Goal: Information Seeking & Learning: Learn about a topic

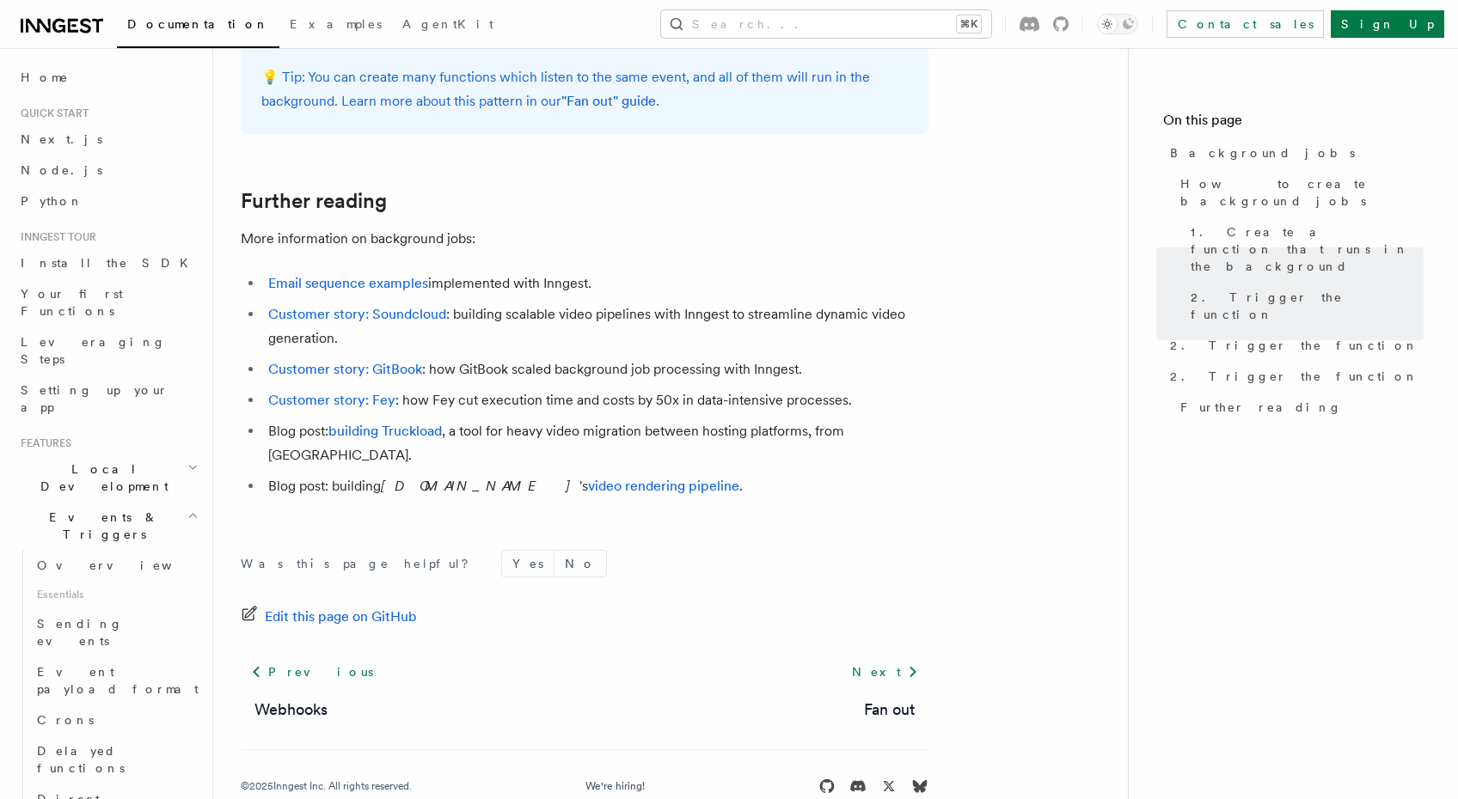
scroll to position [1517, 0]
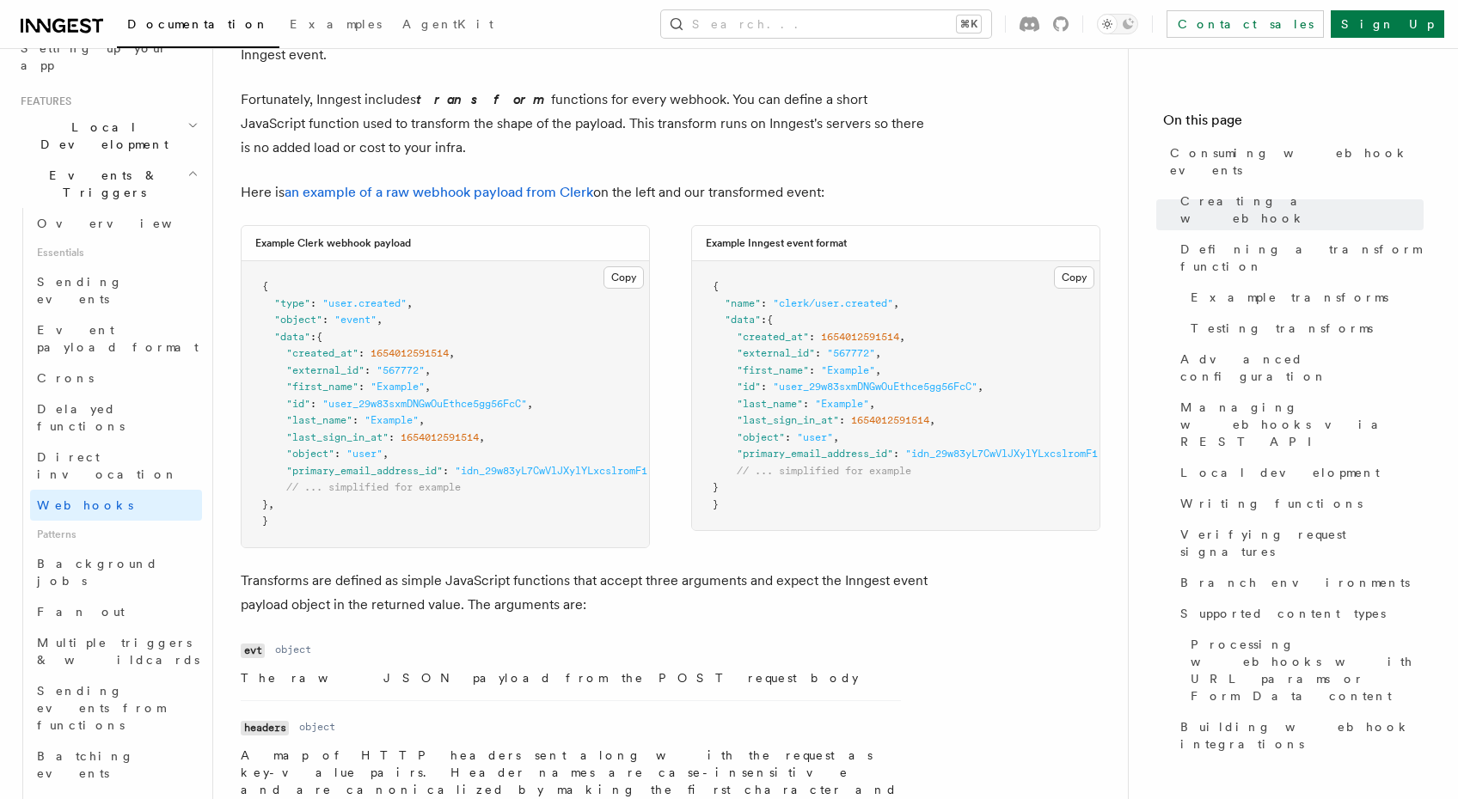
scroll to position [343, 0]
click at [68, 554] on span "Background jobs" at bounding box center [119, 571] width 165 height 34
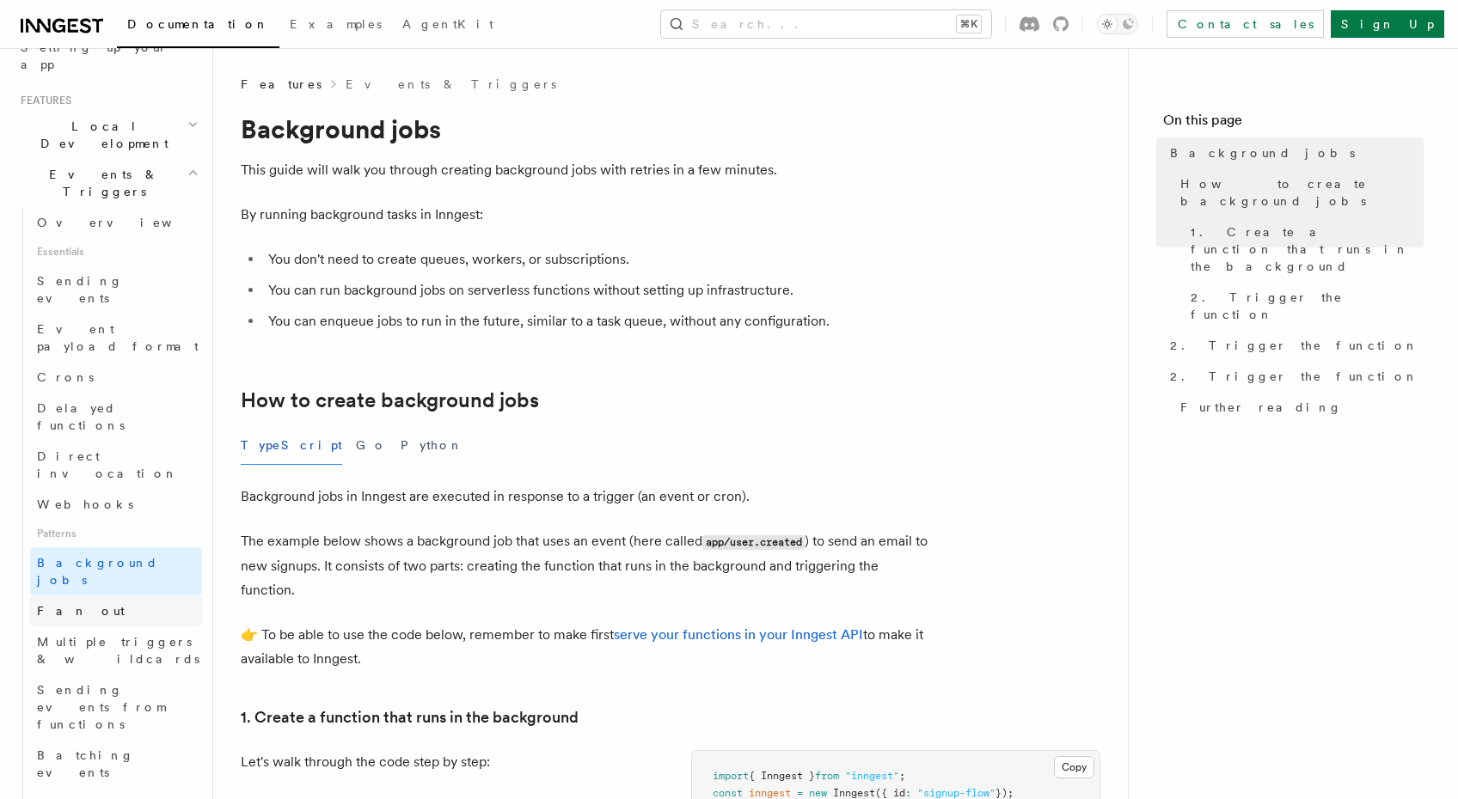
click at [62, 604] on span "Fan out" at bounding box center [81, 611] width 88 height 14
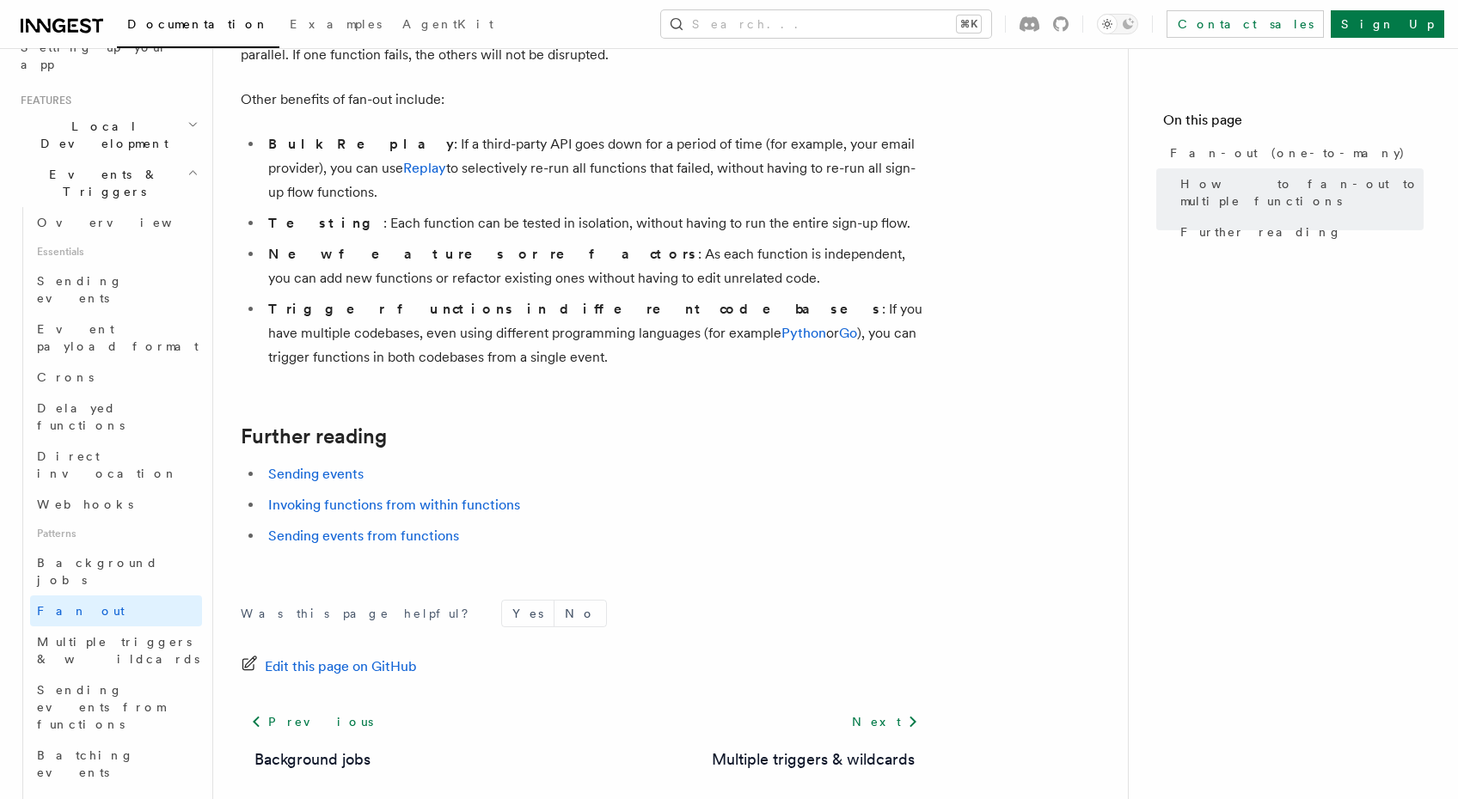
scroll to position [2232, 0]
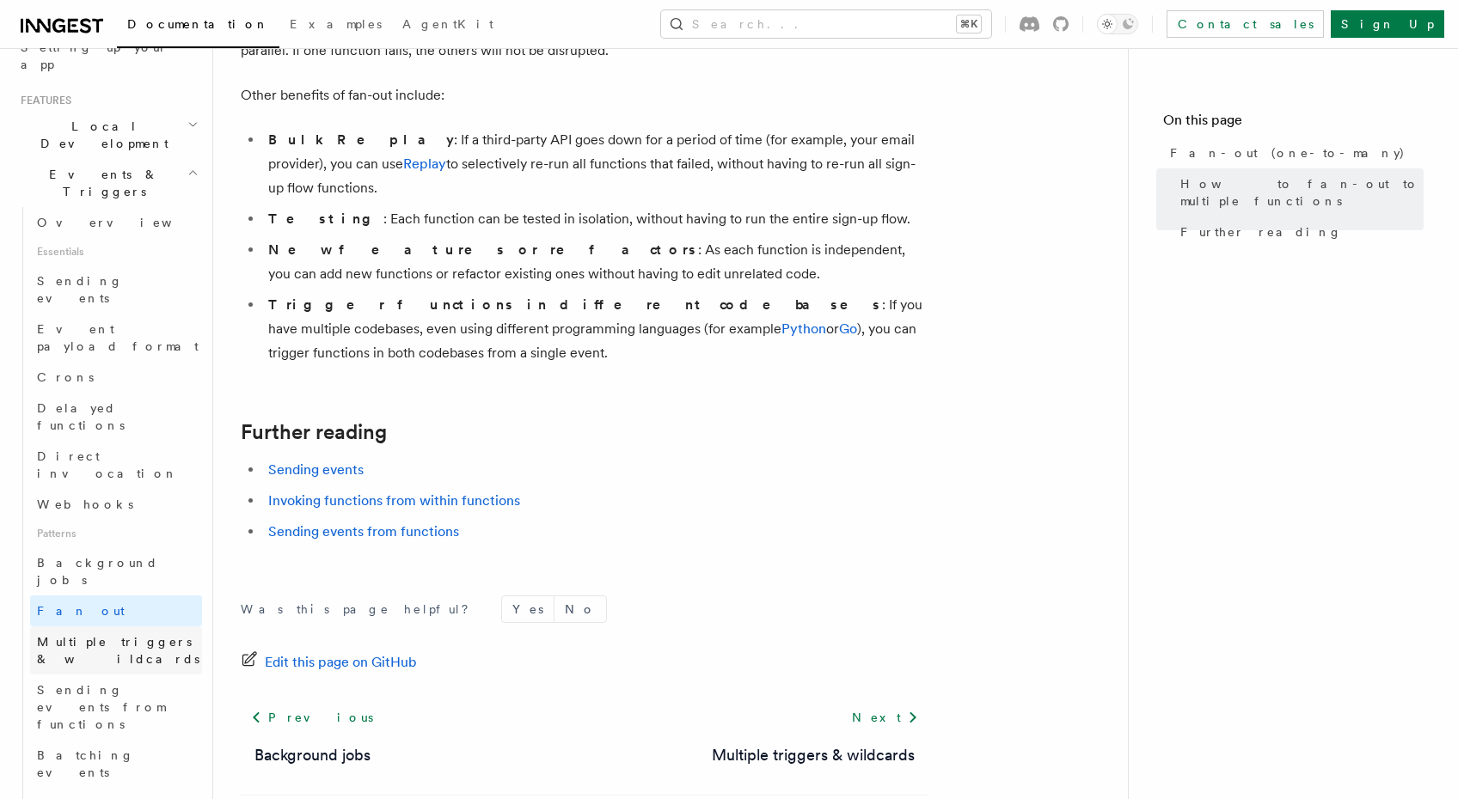
click at [153, 635] on span "Multiple triggers & wildcards" at bounding box center [118, 650] width 162 height 31
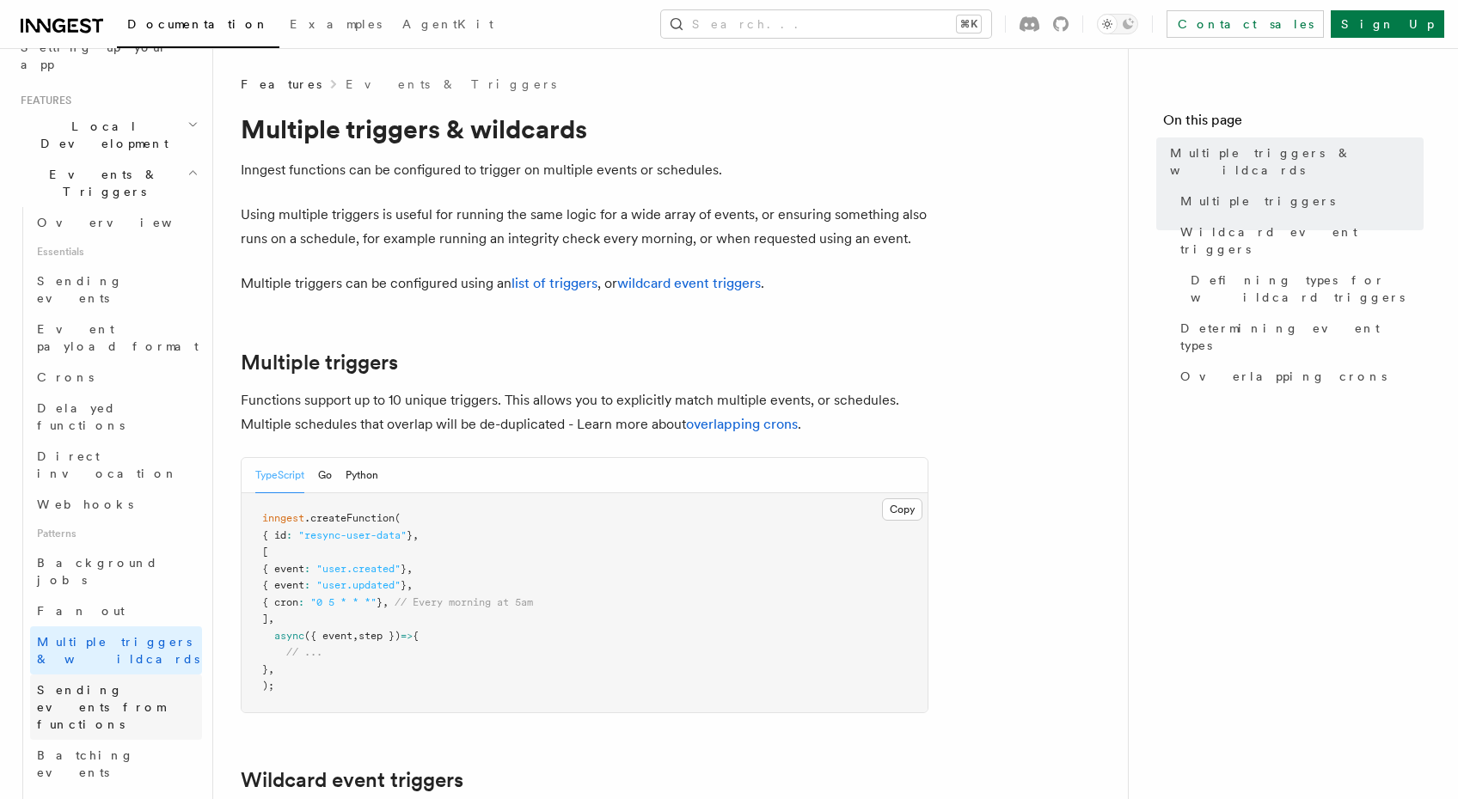
click at [143, 682] on span "Sending events from functions" at bounding box center [119, 708] width 165 height 52
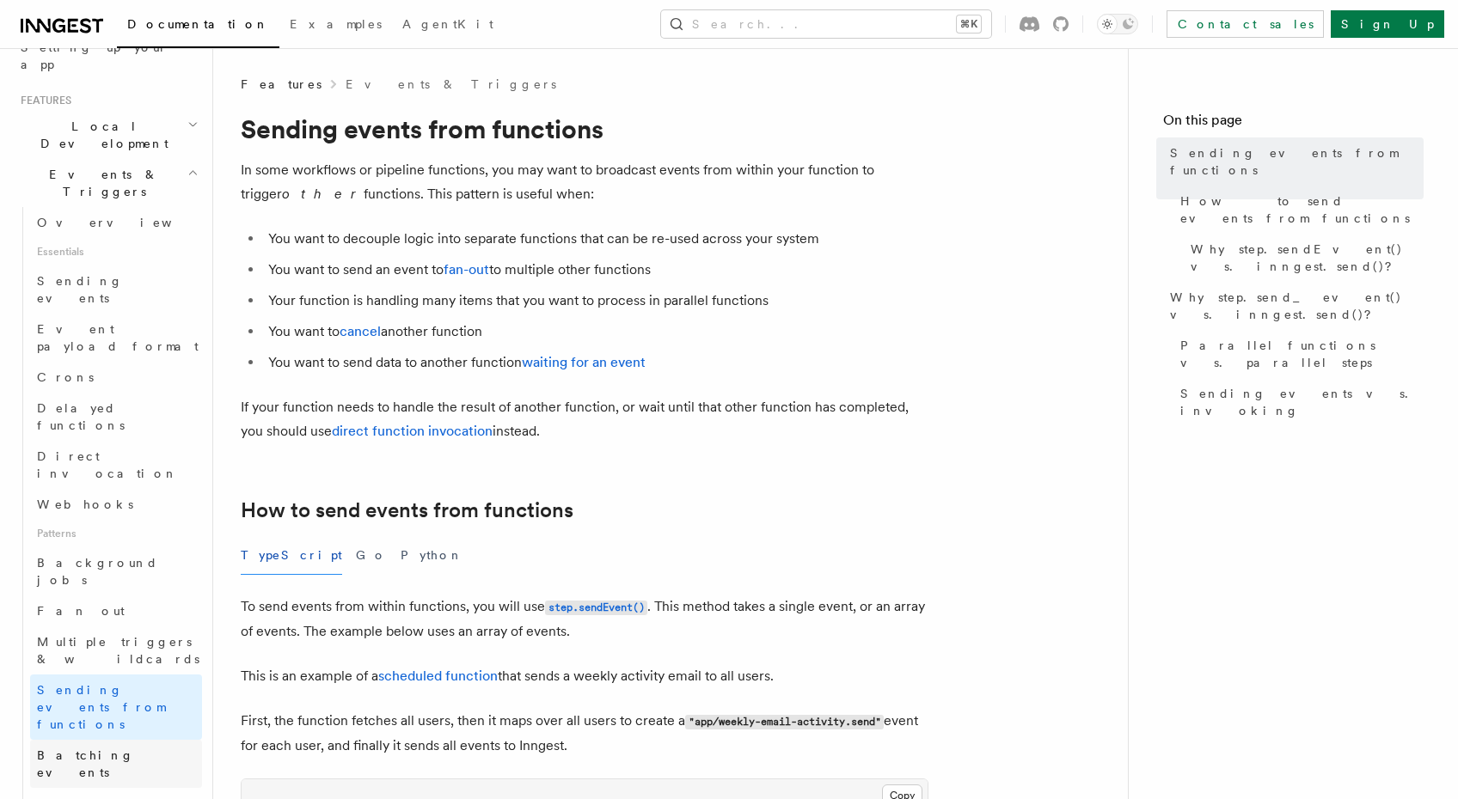
click at [110, 749] on span "Batching events" at bounding box center [85, 764] width 97 height 31
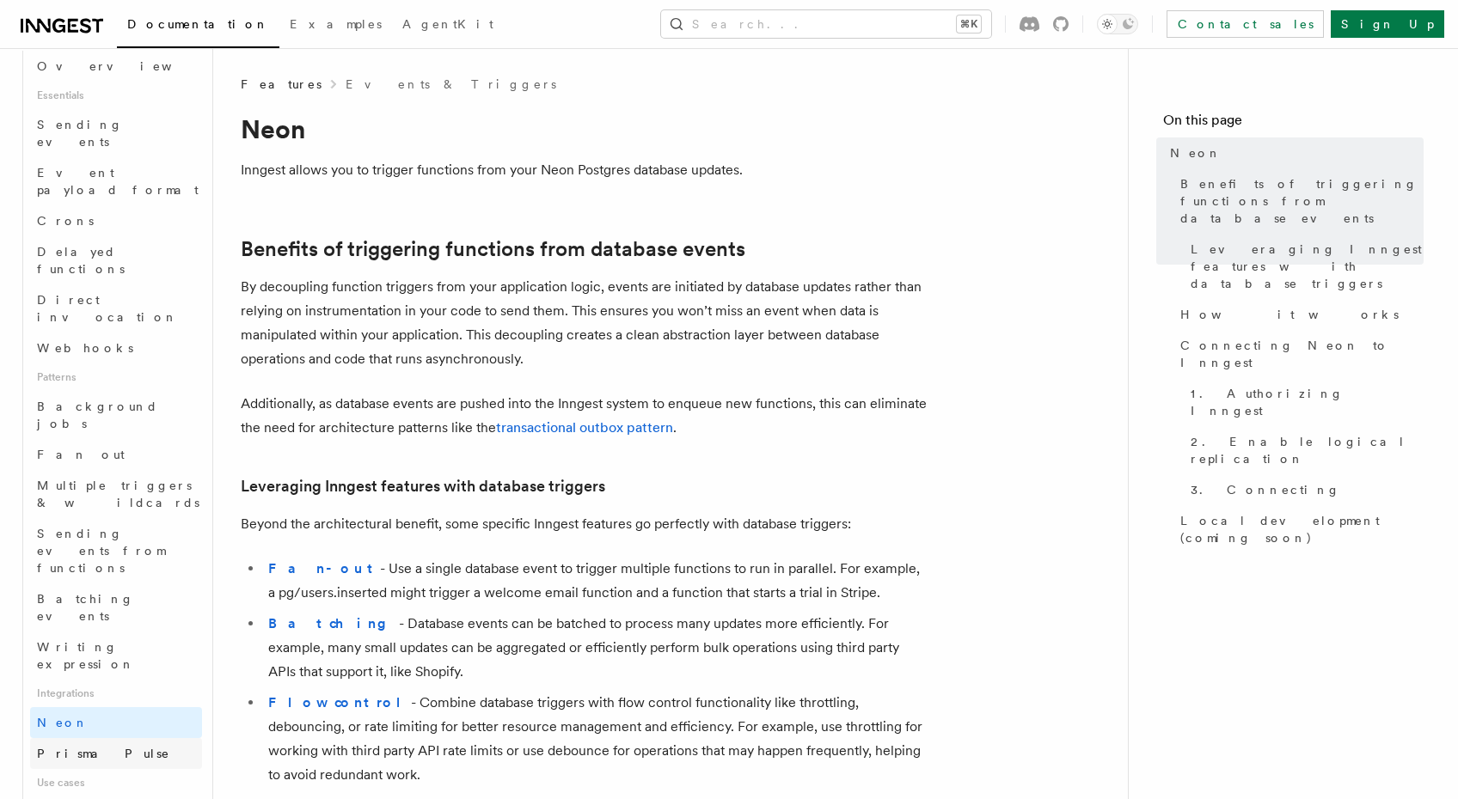
scroll to position [539, 0]
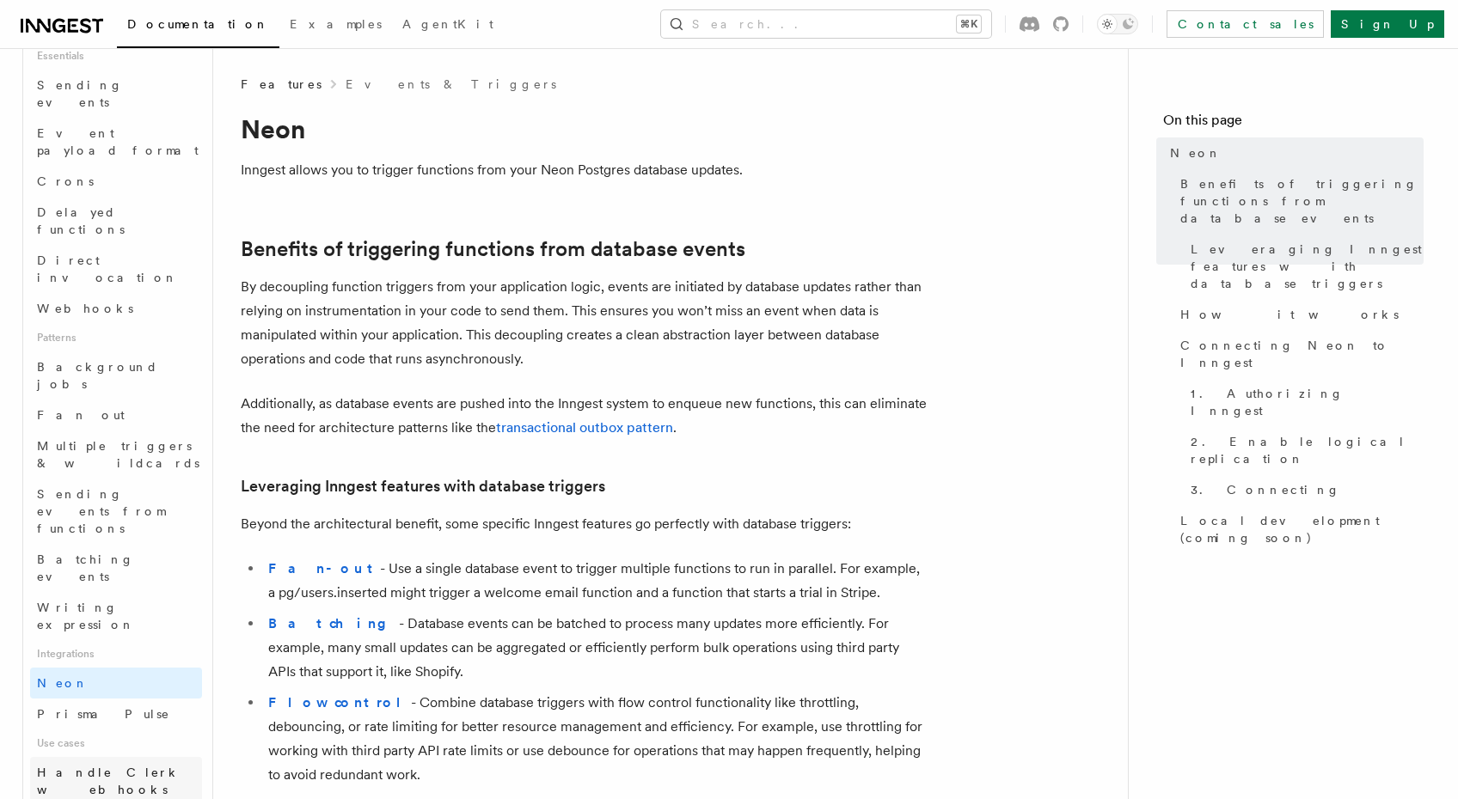
click at [101, 757] on link "Handle Clerk webhooks" at bounding box center [116, 781] width 172 height 48
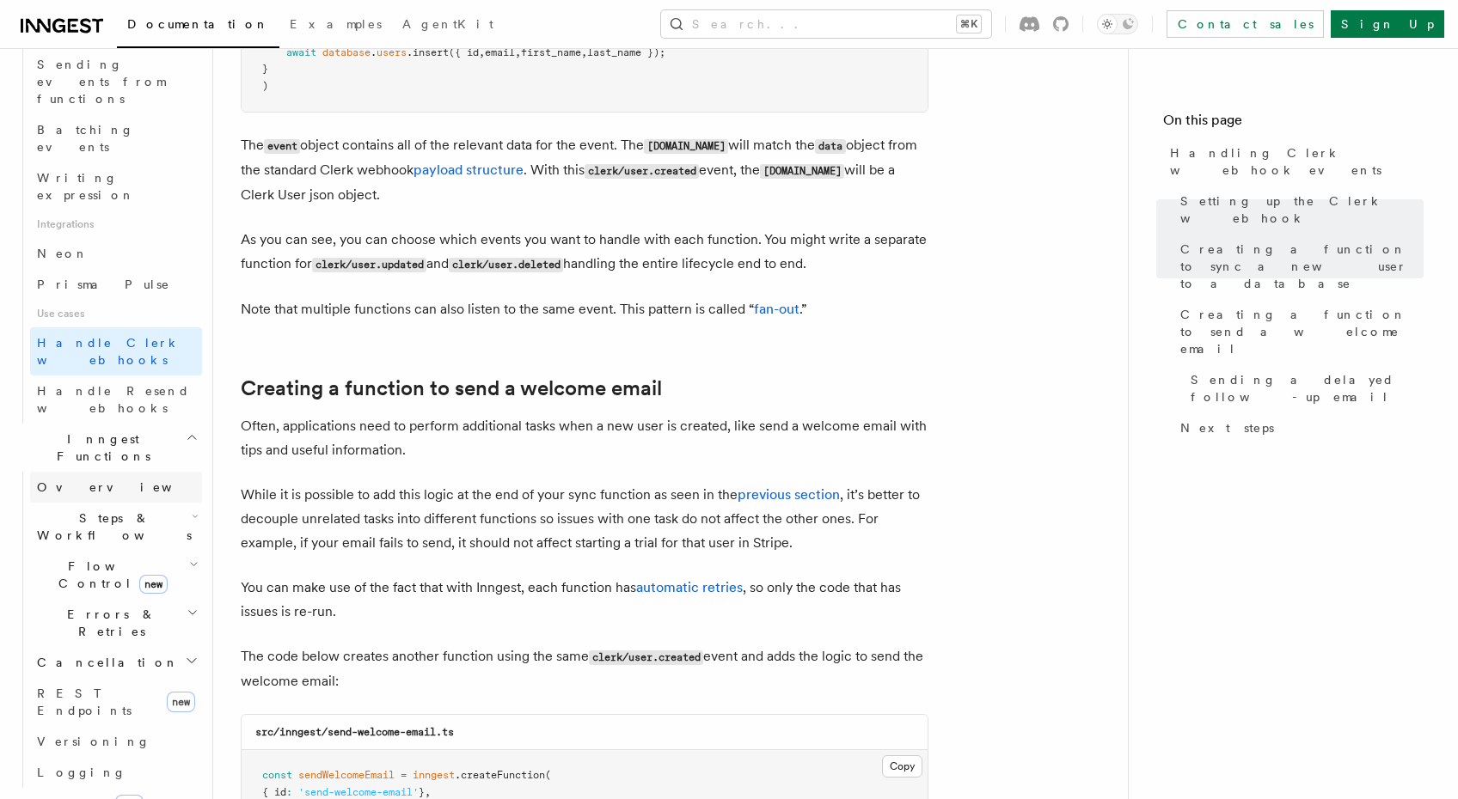
scroll to position [972, 0]
click at [61, 506] on span "Steps & Workflows" at bounding box center [111, 523] width 162 height 34
click at [72, 556] on span "Overview" at bounding box center [141, 563] width 177 height 14
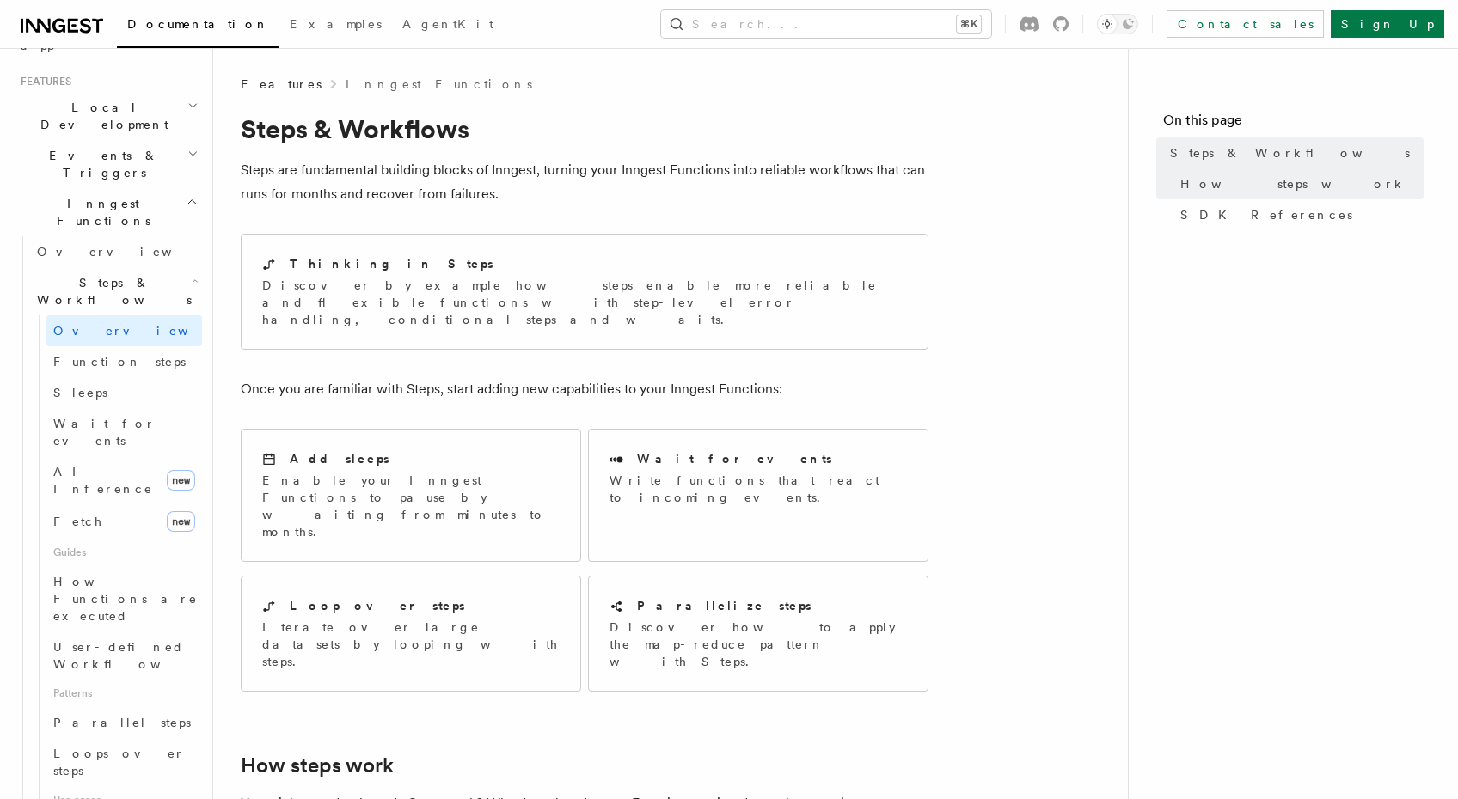
scroll to position [355, 0]
click at [75, 362] on span "Function steps" at bounding box center [119, 369] width 132 height 14
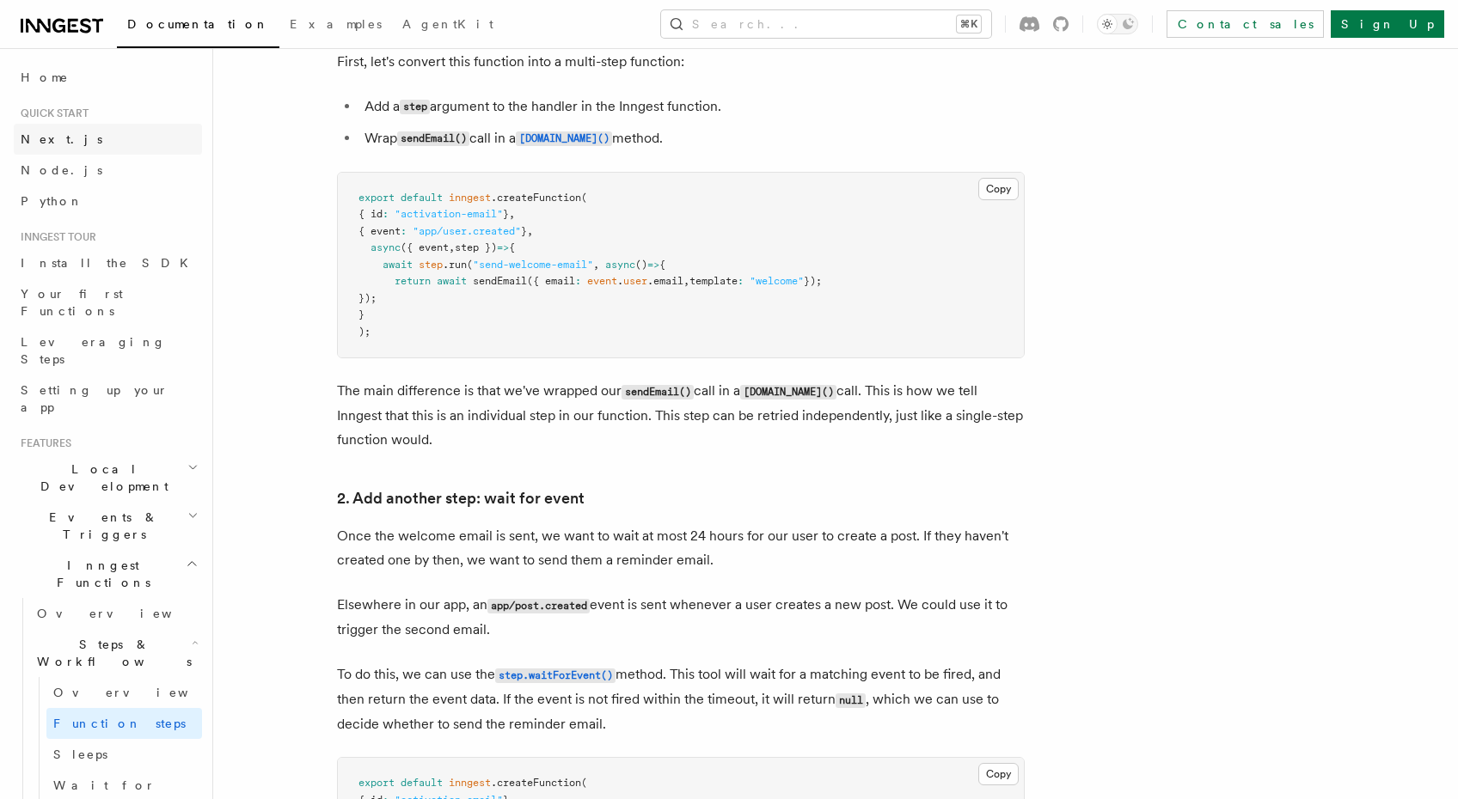
click at [49, 140] on span "Next.js" at bounding box center [62, 139] width 82 height 14
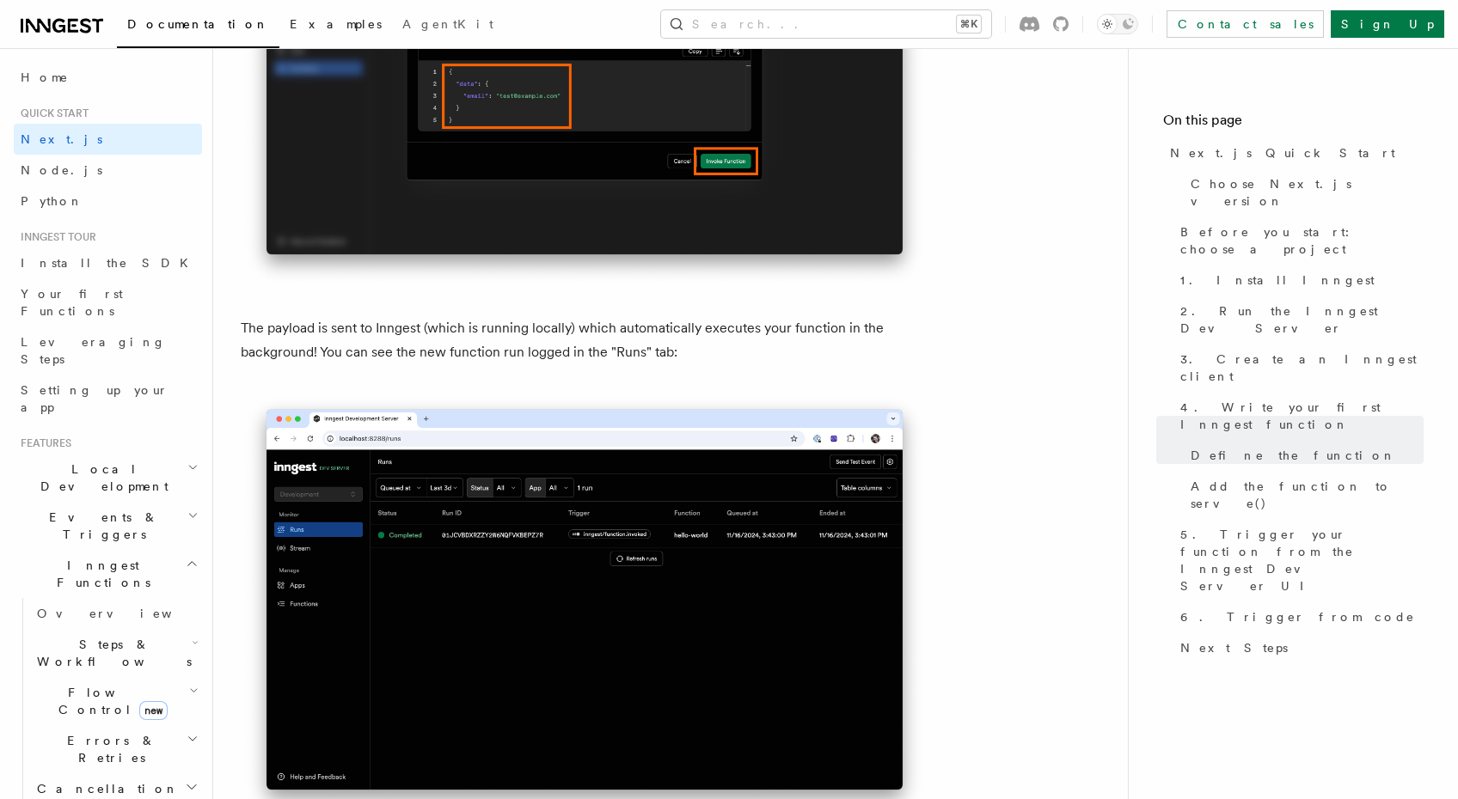
click at [290, 29] on span "Examples" at bounding box center [336, 24] width 92 height 14
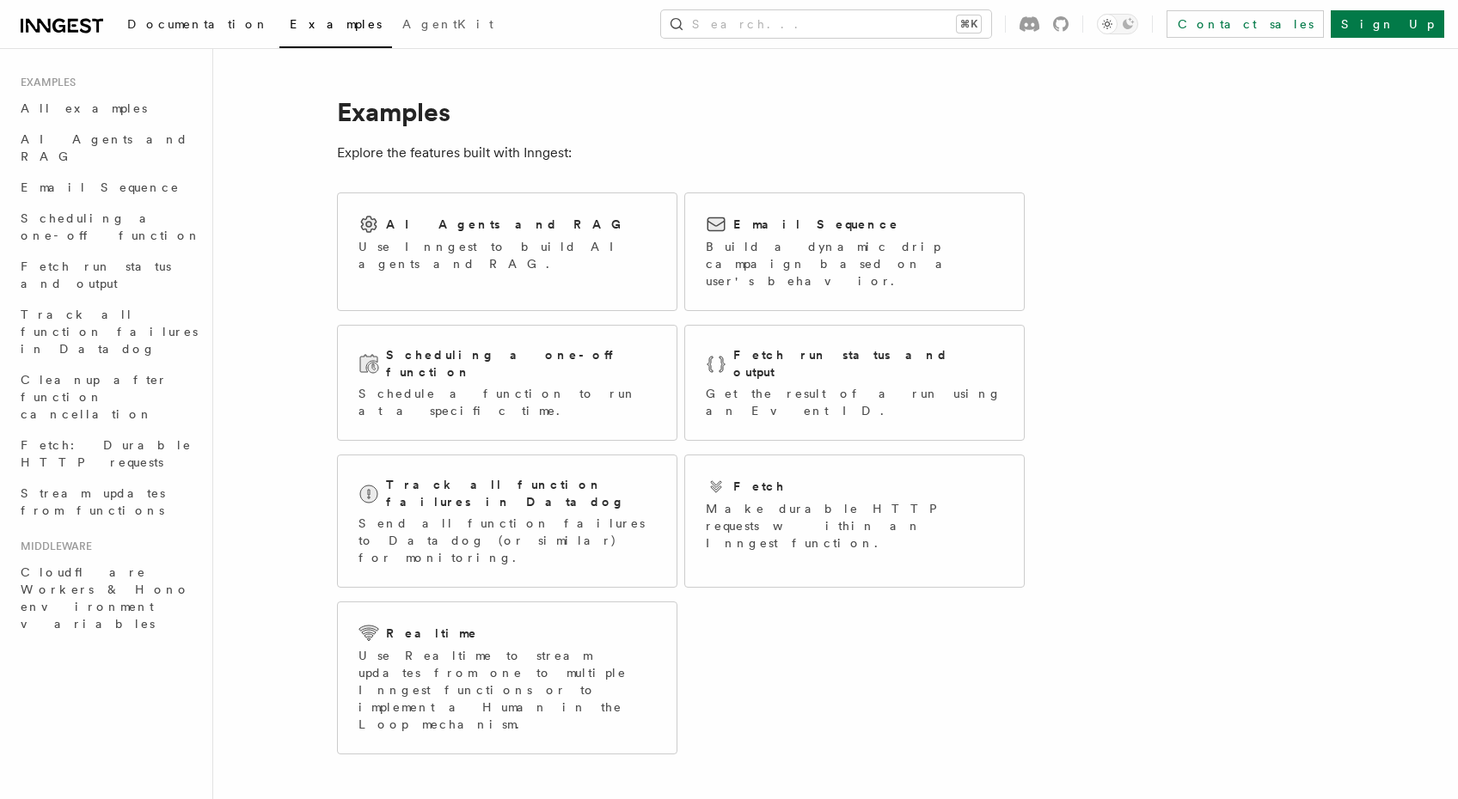
click at [205, 22] on span "Documentation" at bounding box center [198, 24] width 142 height 14
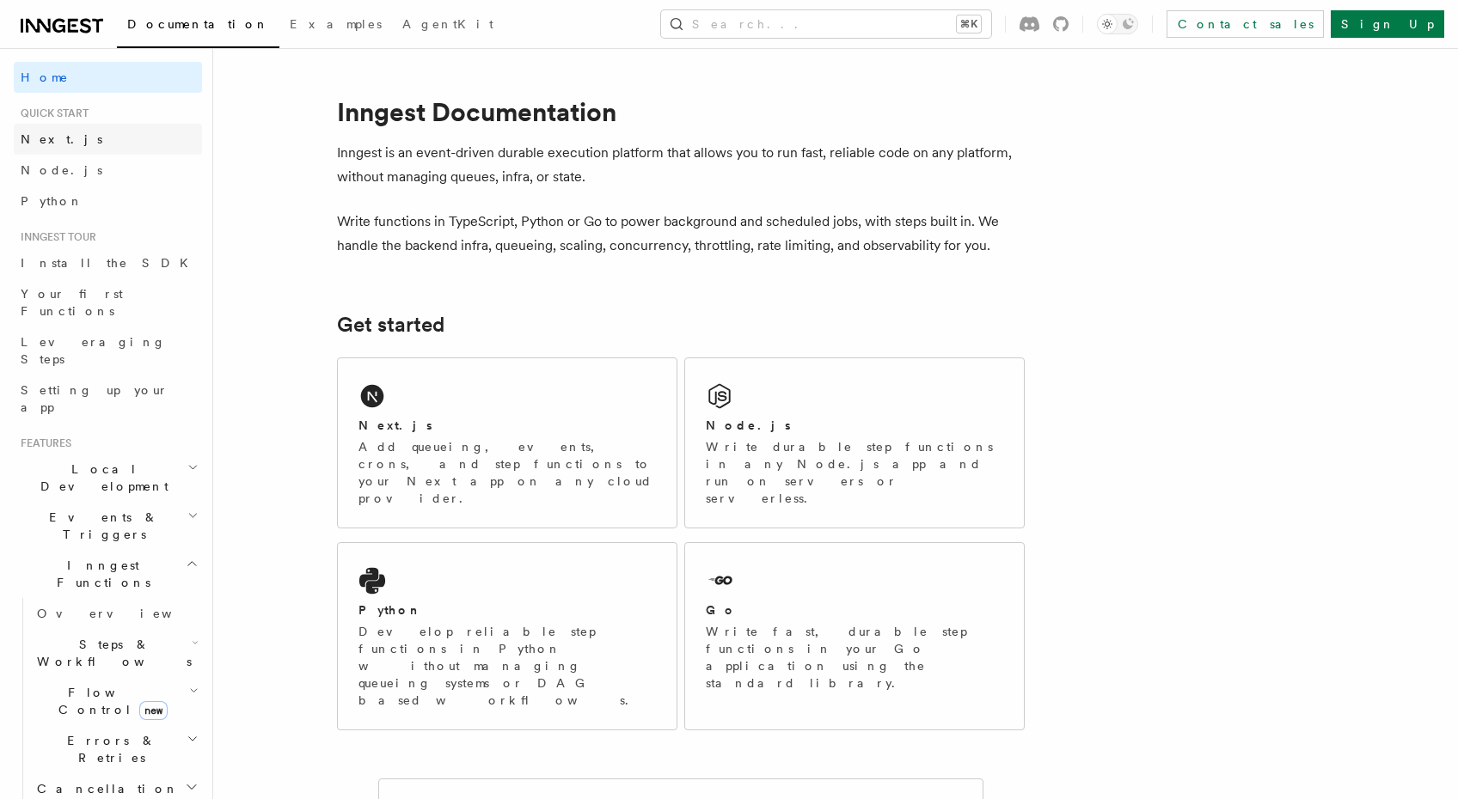
click at [52, 153] on link "Next.js" at bounding box center [108, 139] width 188 height 31
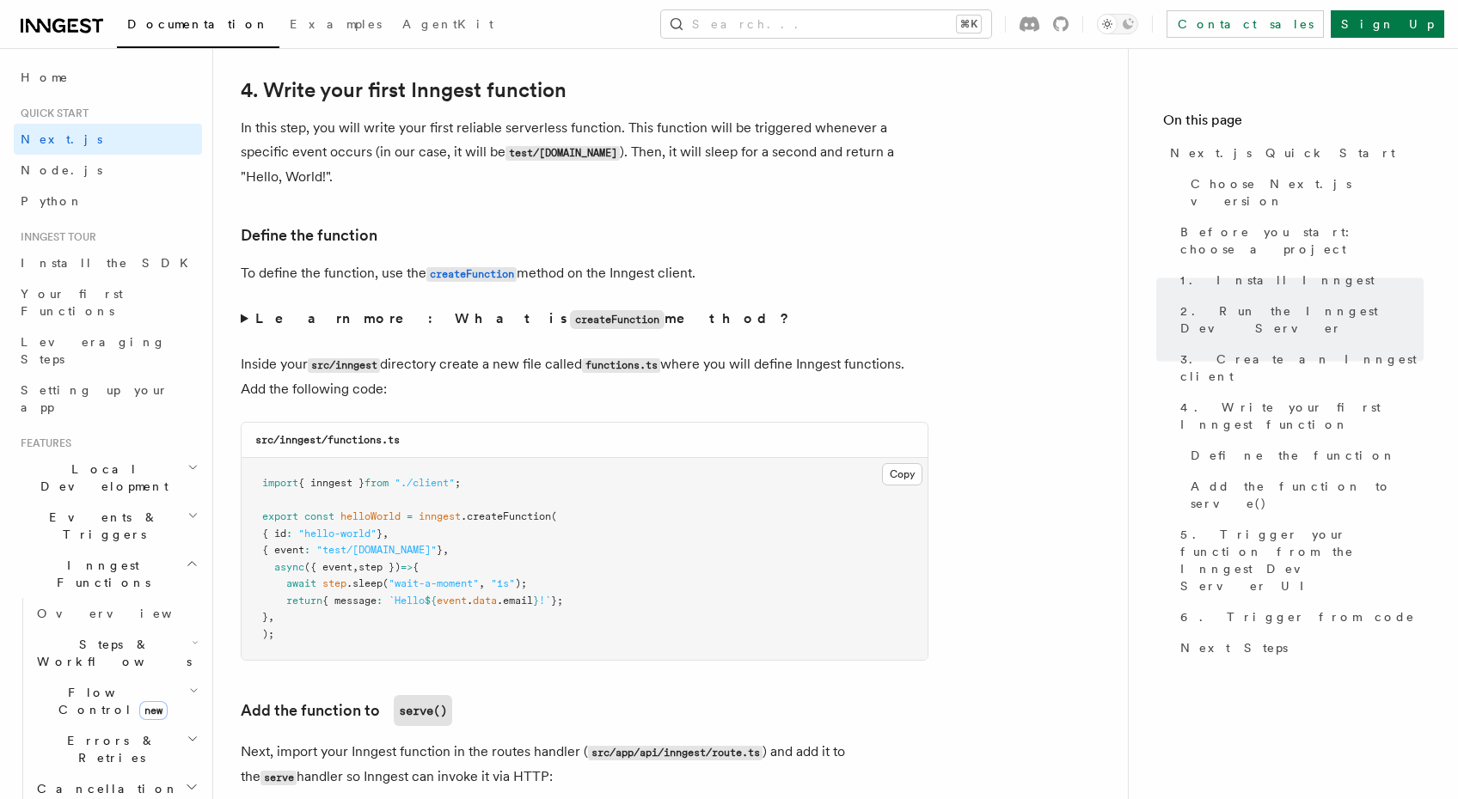
scroll to position [2900, 0]
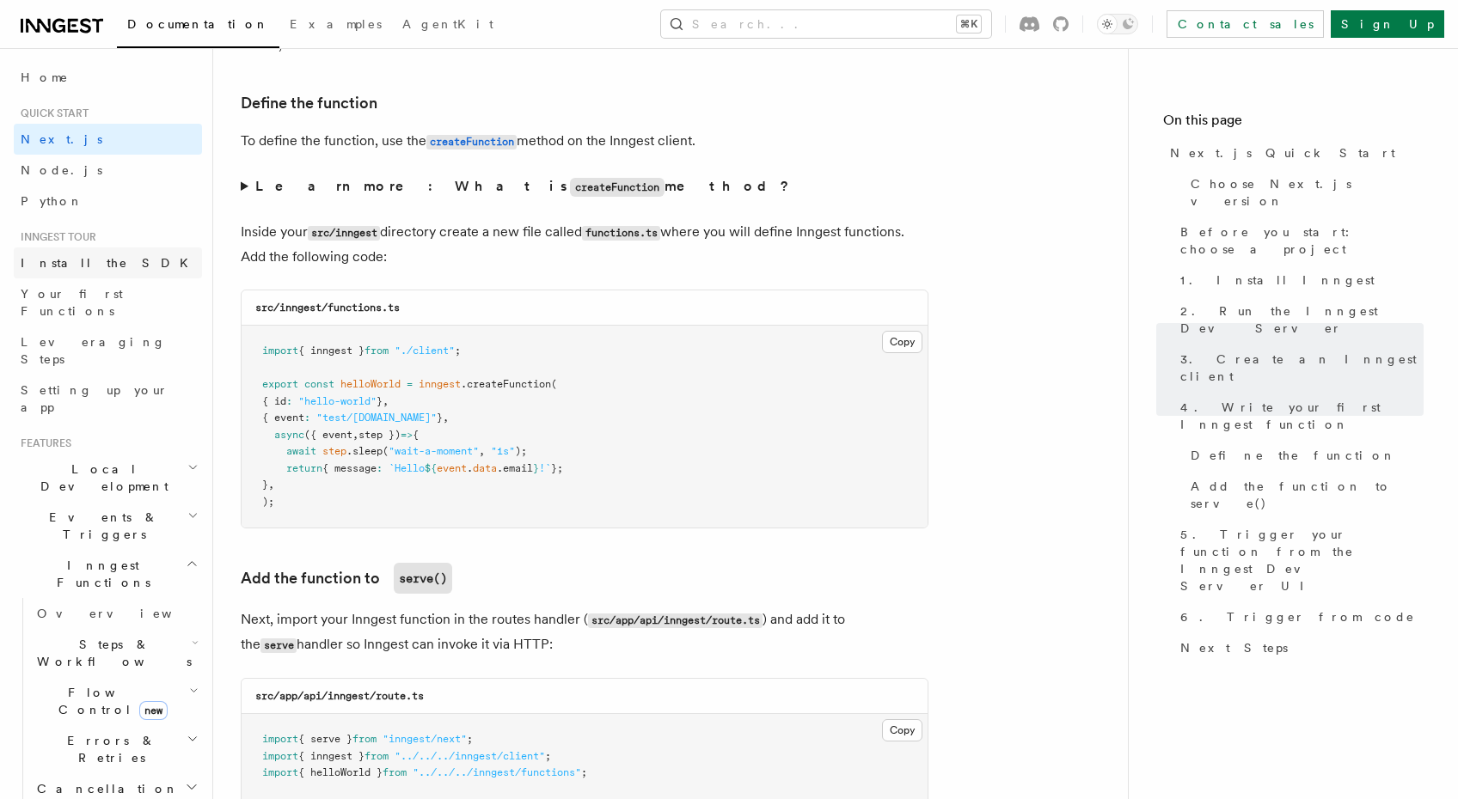
click at [92, 263] on span "Install the SDK" at bounding box center [110, 263] width 178 height 14
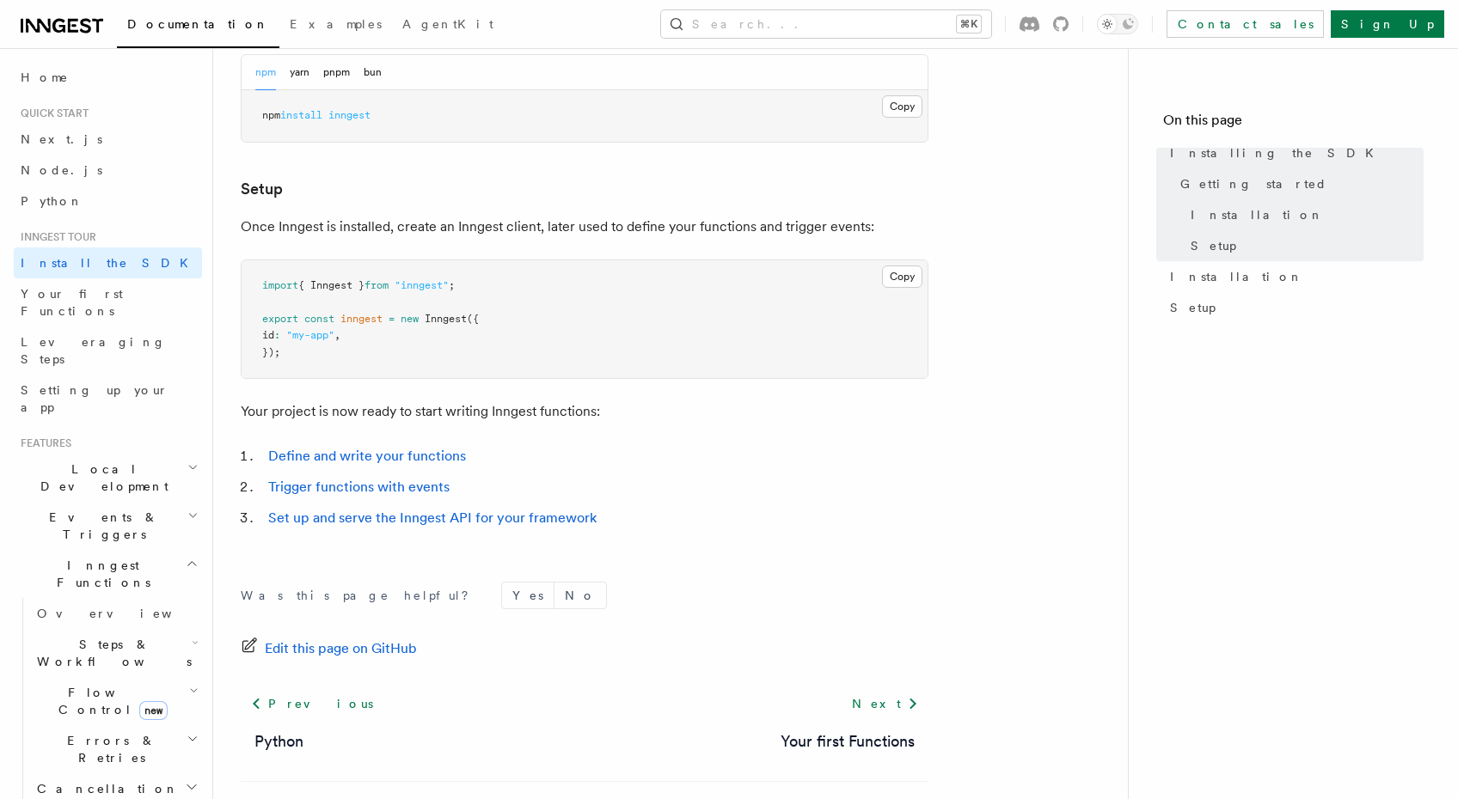
scroll to position [630, 0]
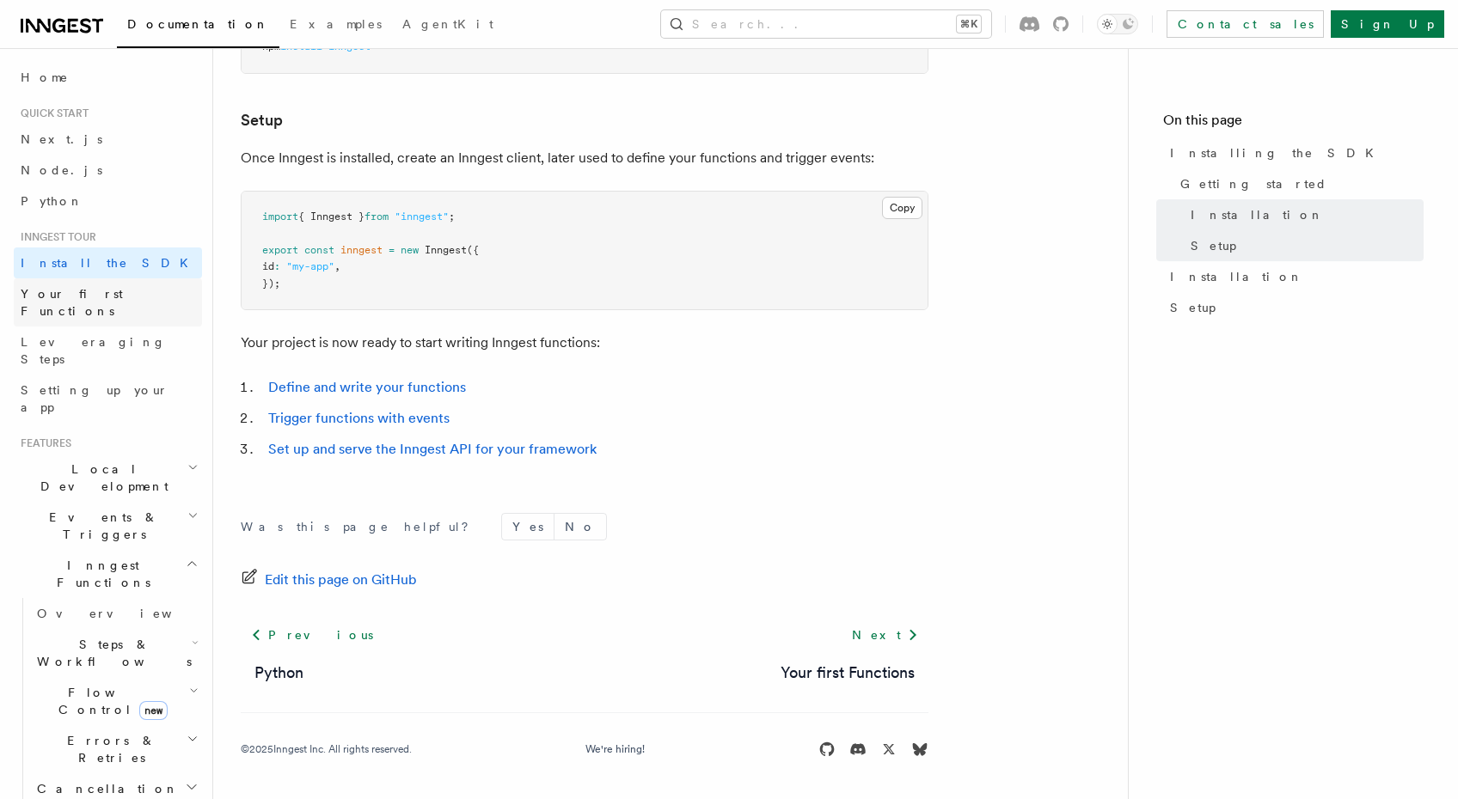
click at [107, 297] on span "Your first Functions" at bounding box center [72, 302] width 102 height 31
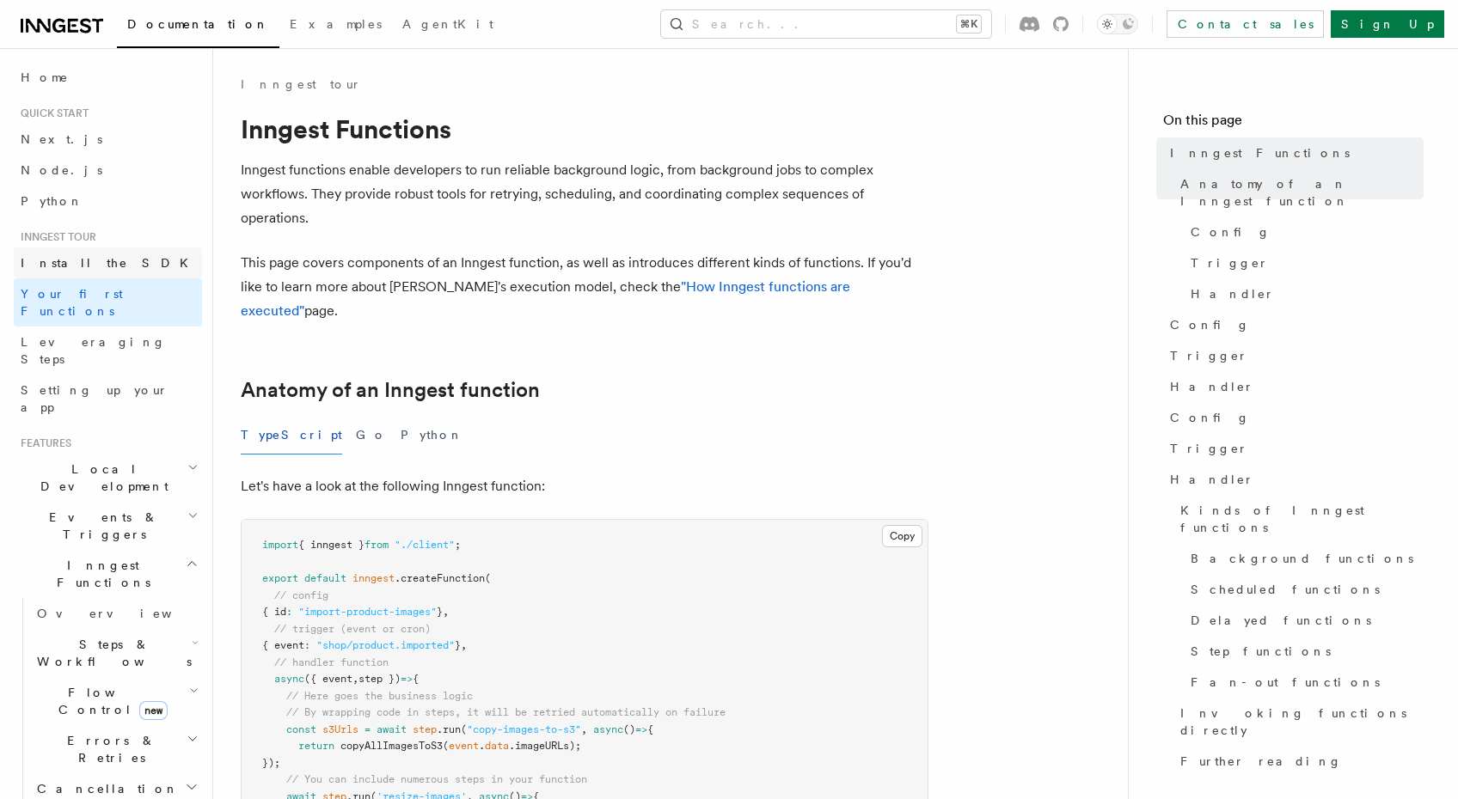
click at [94, 272] on link "Install the SDK" at bounding box center [108, 263] width 188 height 31
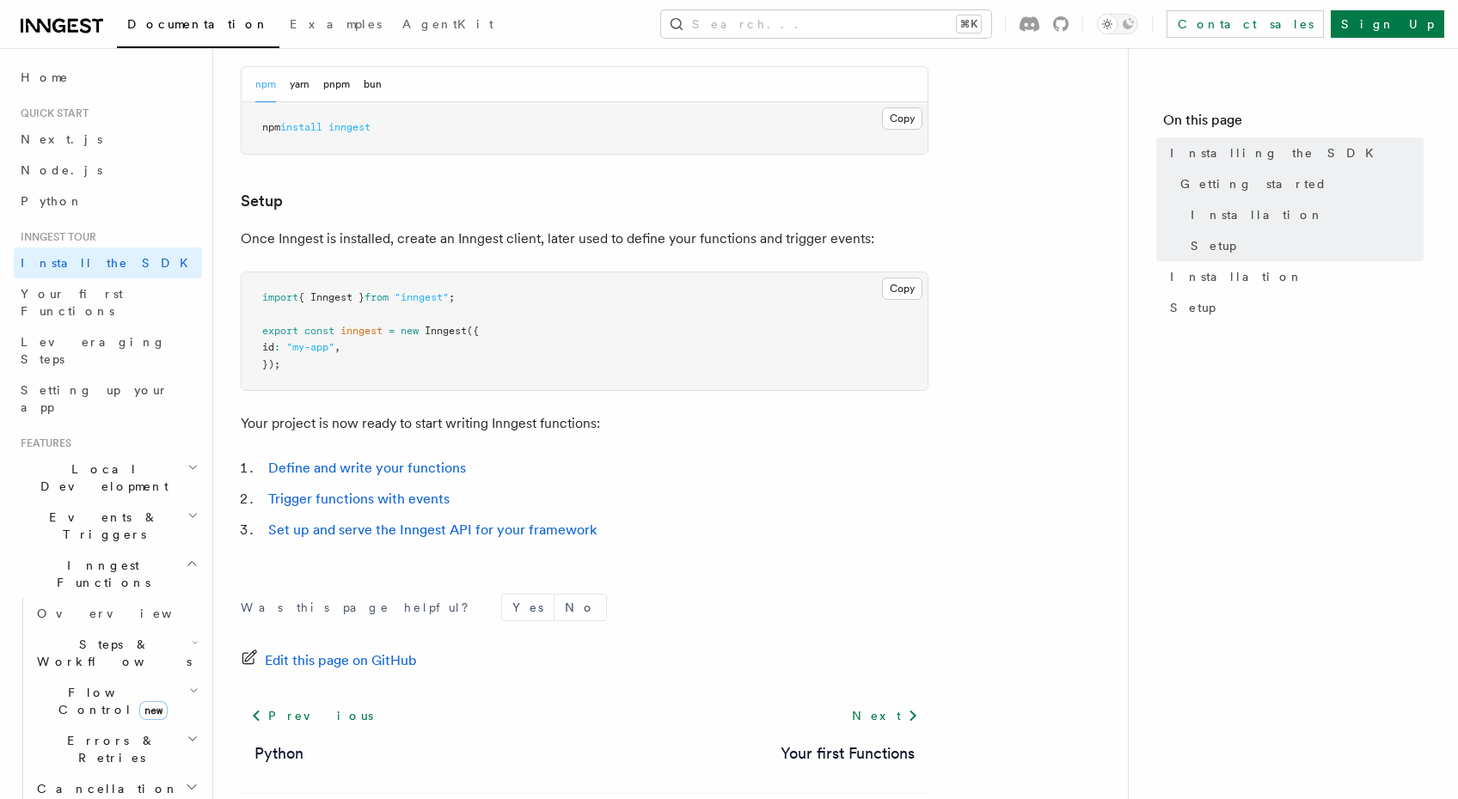
scroll to position [630, 0]
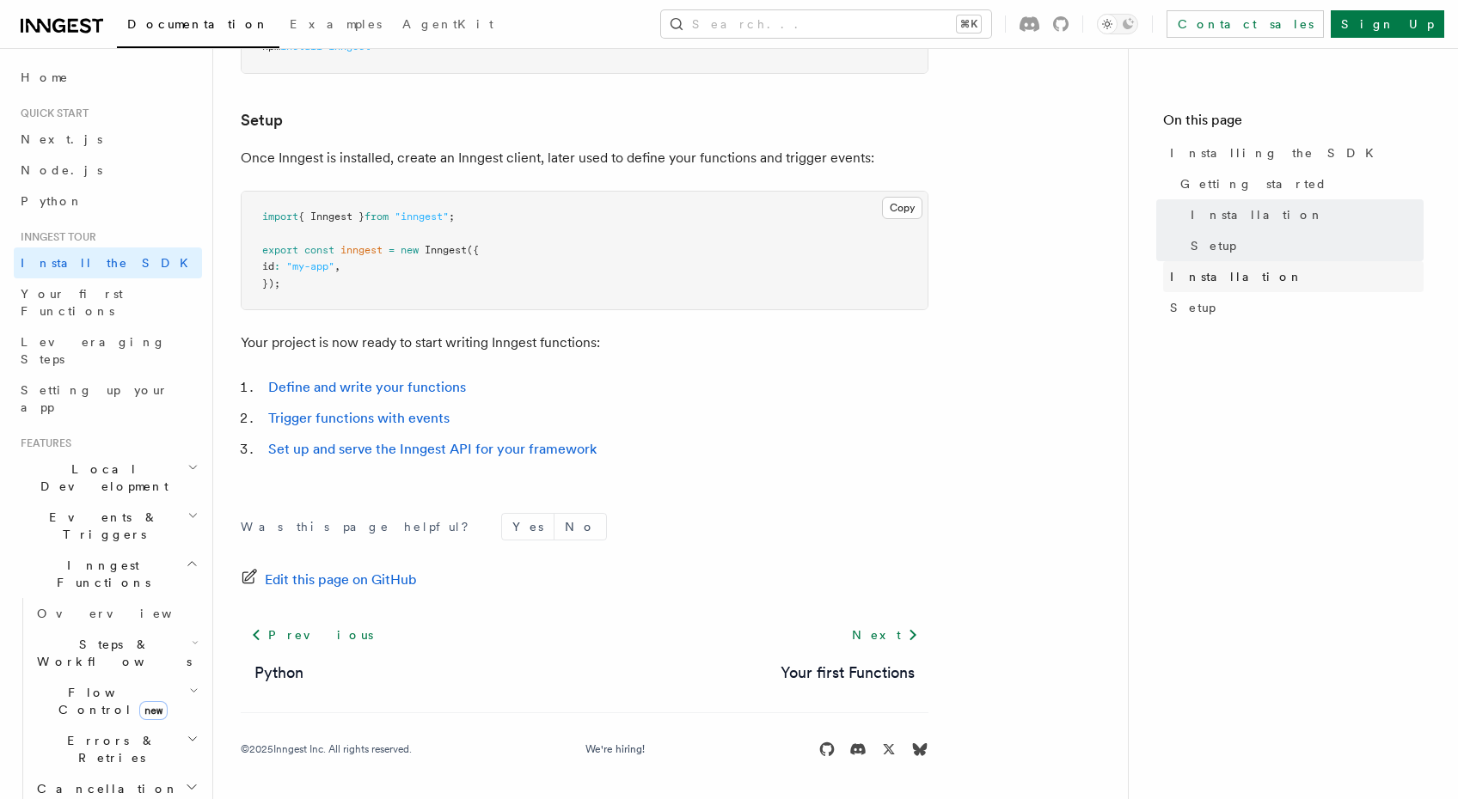
click at [1200, 276] on span "Installation" at bounding box center [1236, 276] width 133 height 17
click at [94, 293] on span "Your first Functions" at bounding box center [72, 302] width 102 height 31
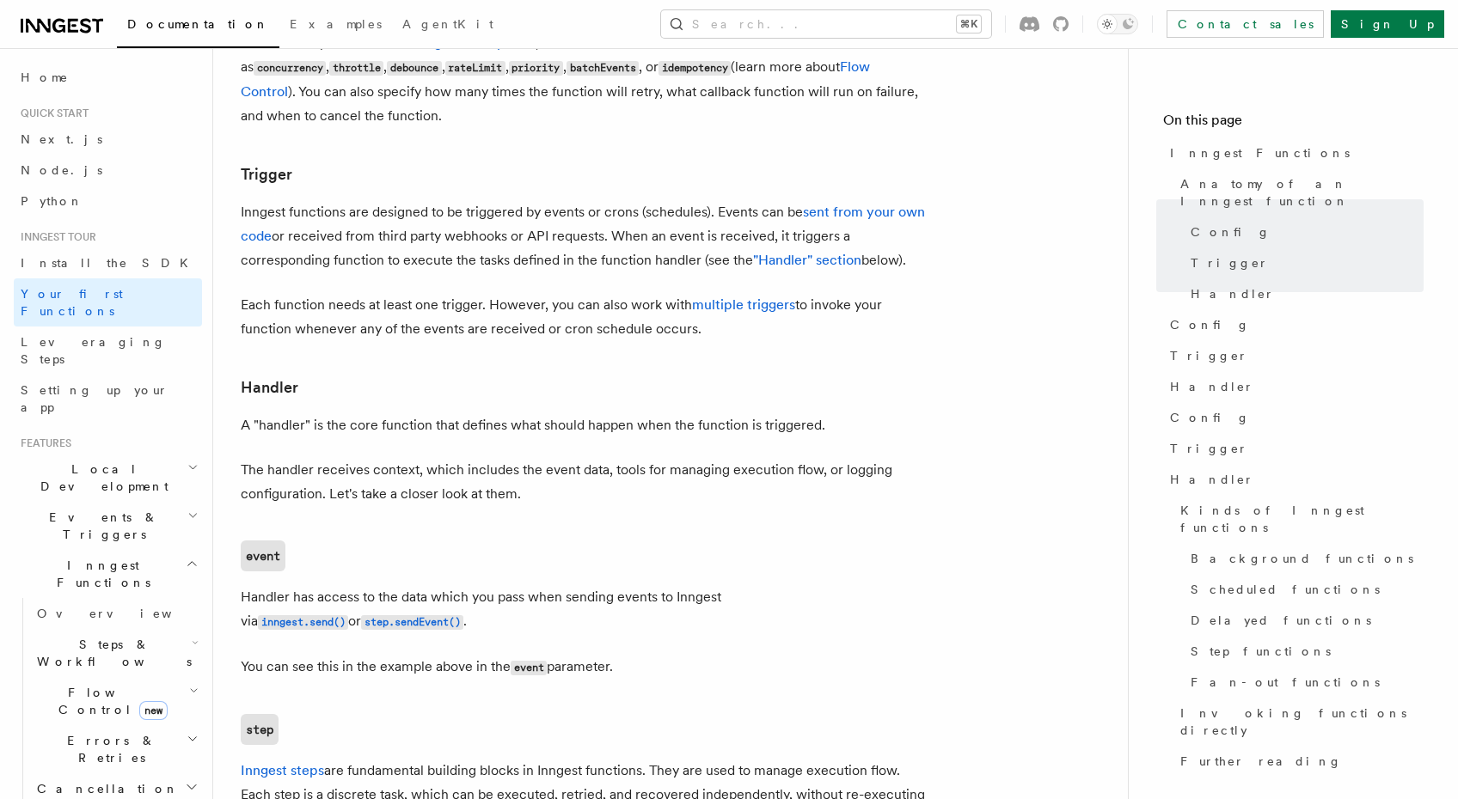
scroll to position [1908, 0]
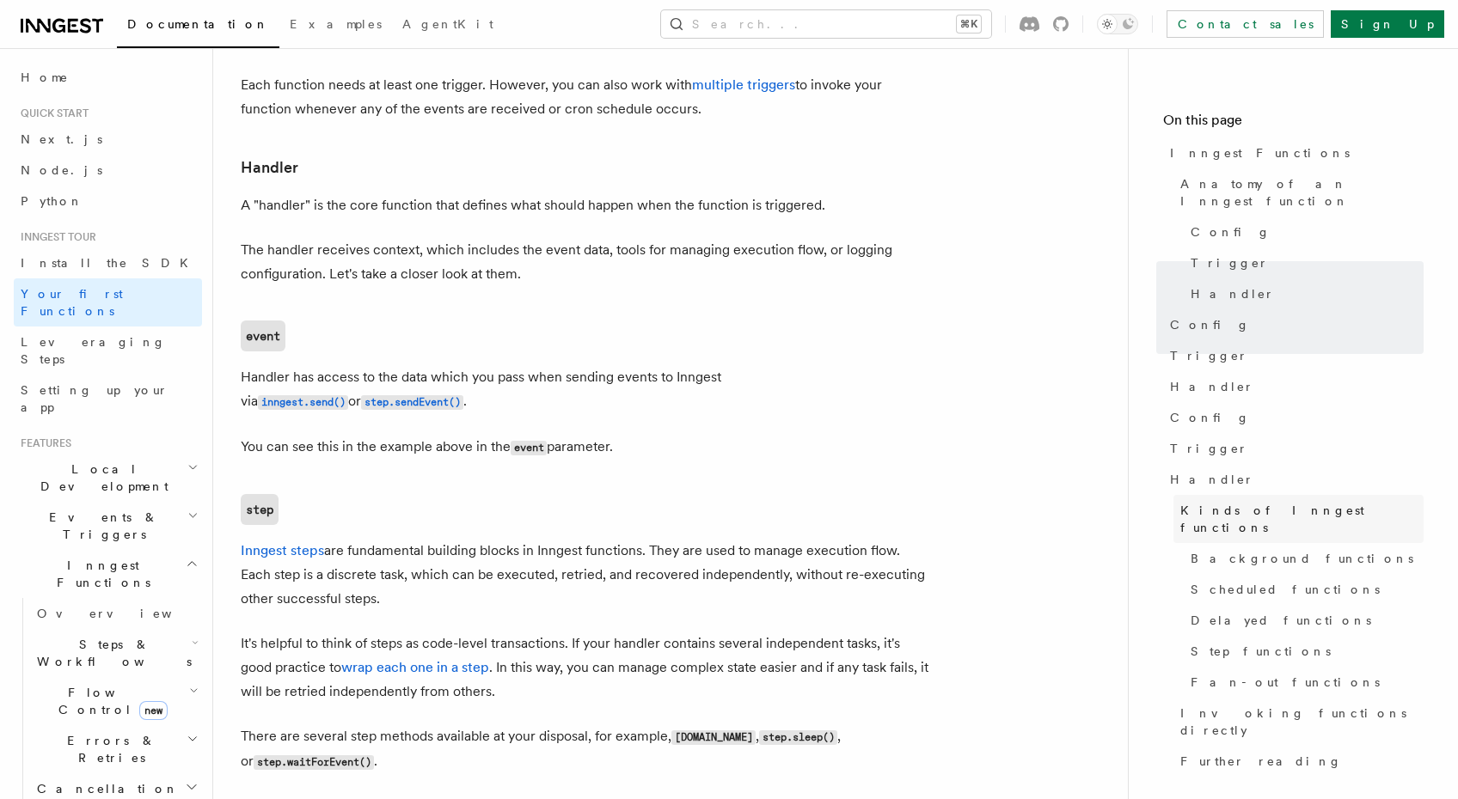
click at [1215, 502] on span "Kinds of Inngest functions" at bounding box center [1301, 519] width 243 height 34
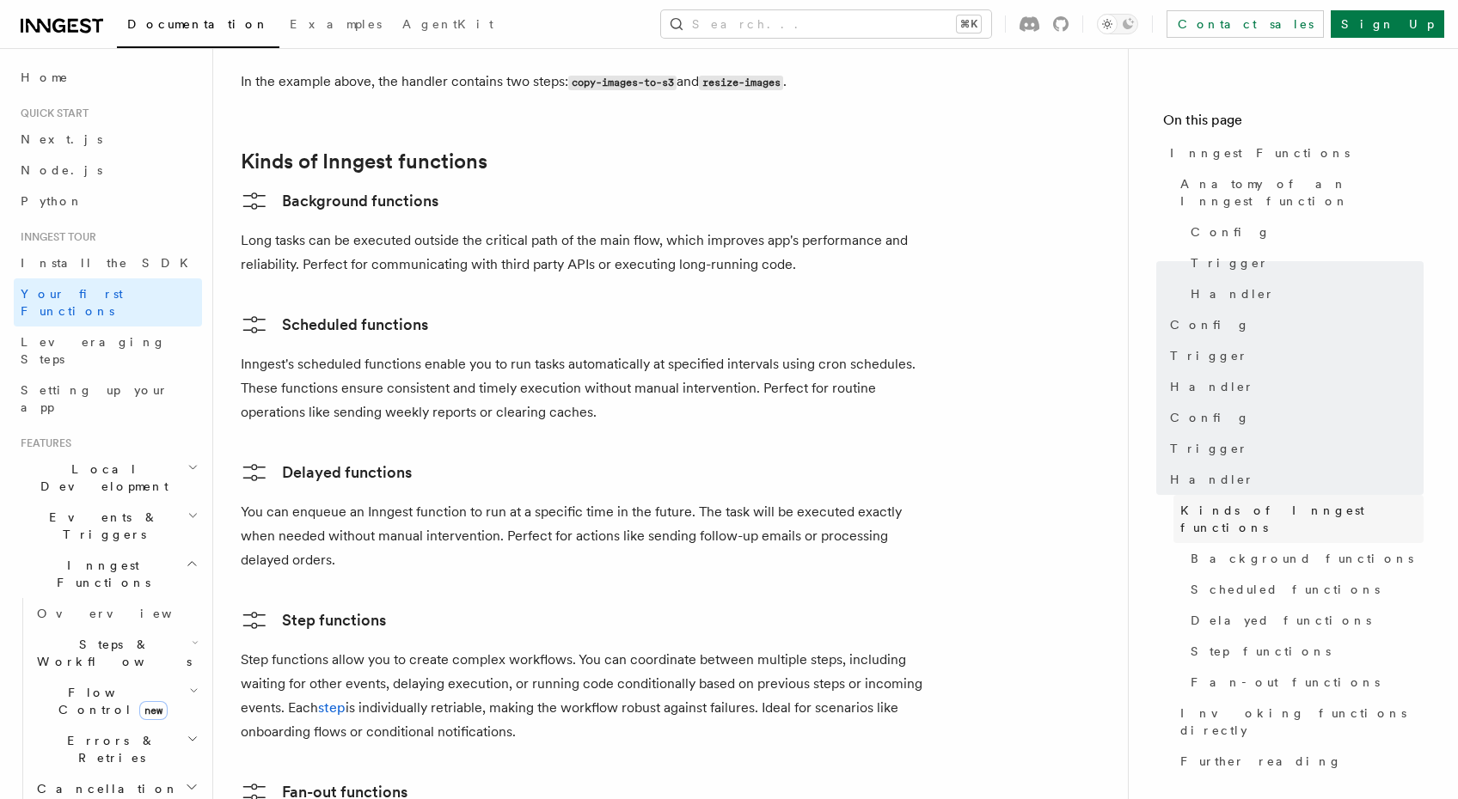
scroll to position [2635, 0]
click at [107, 335] on span "Leveraging Steps" at bounding box center [93, 350] width 145 height 31
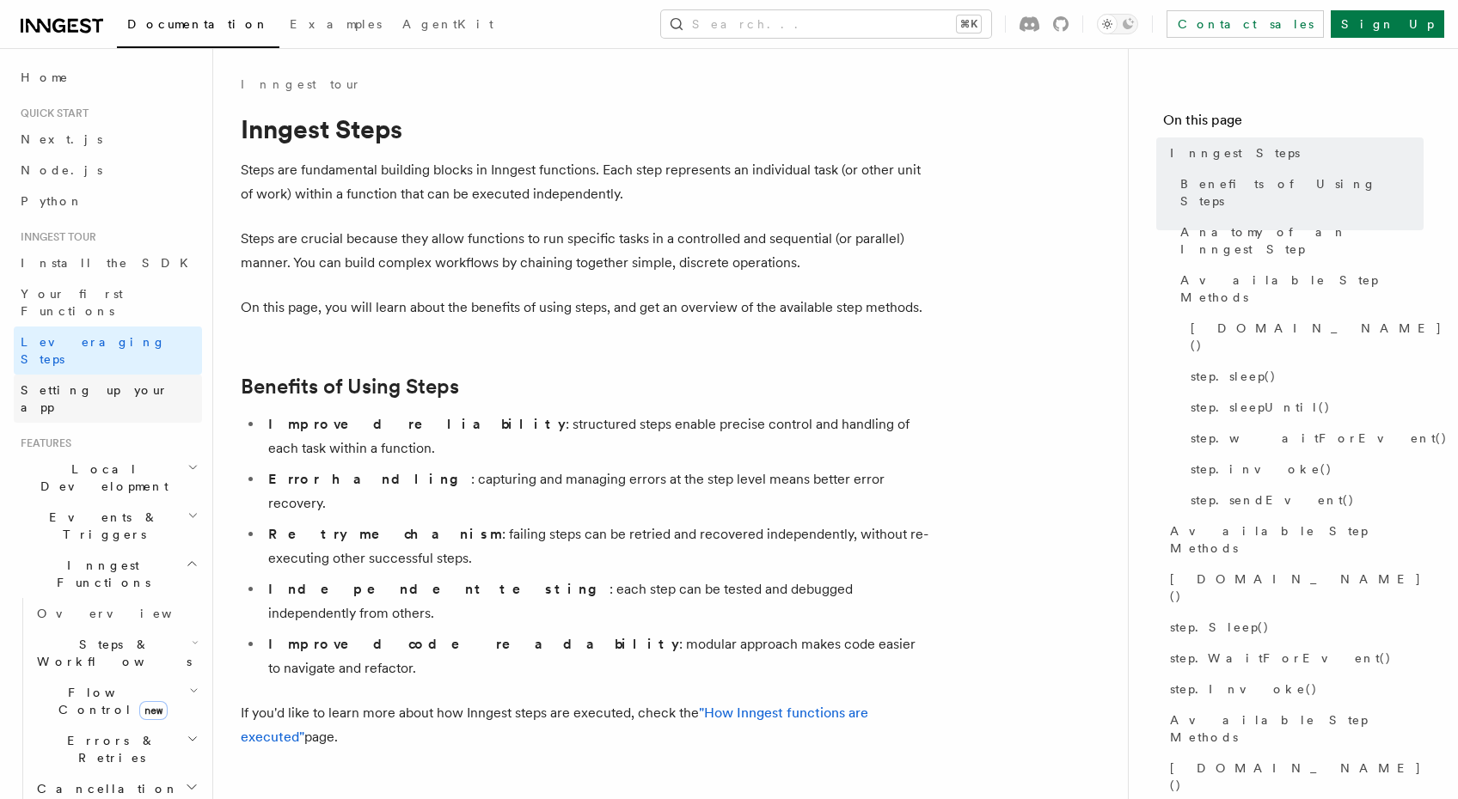
click at [102, 383] on span "Setting up your app" at bounding box center [95, 398] width 148 height 31
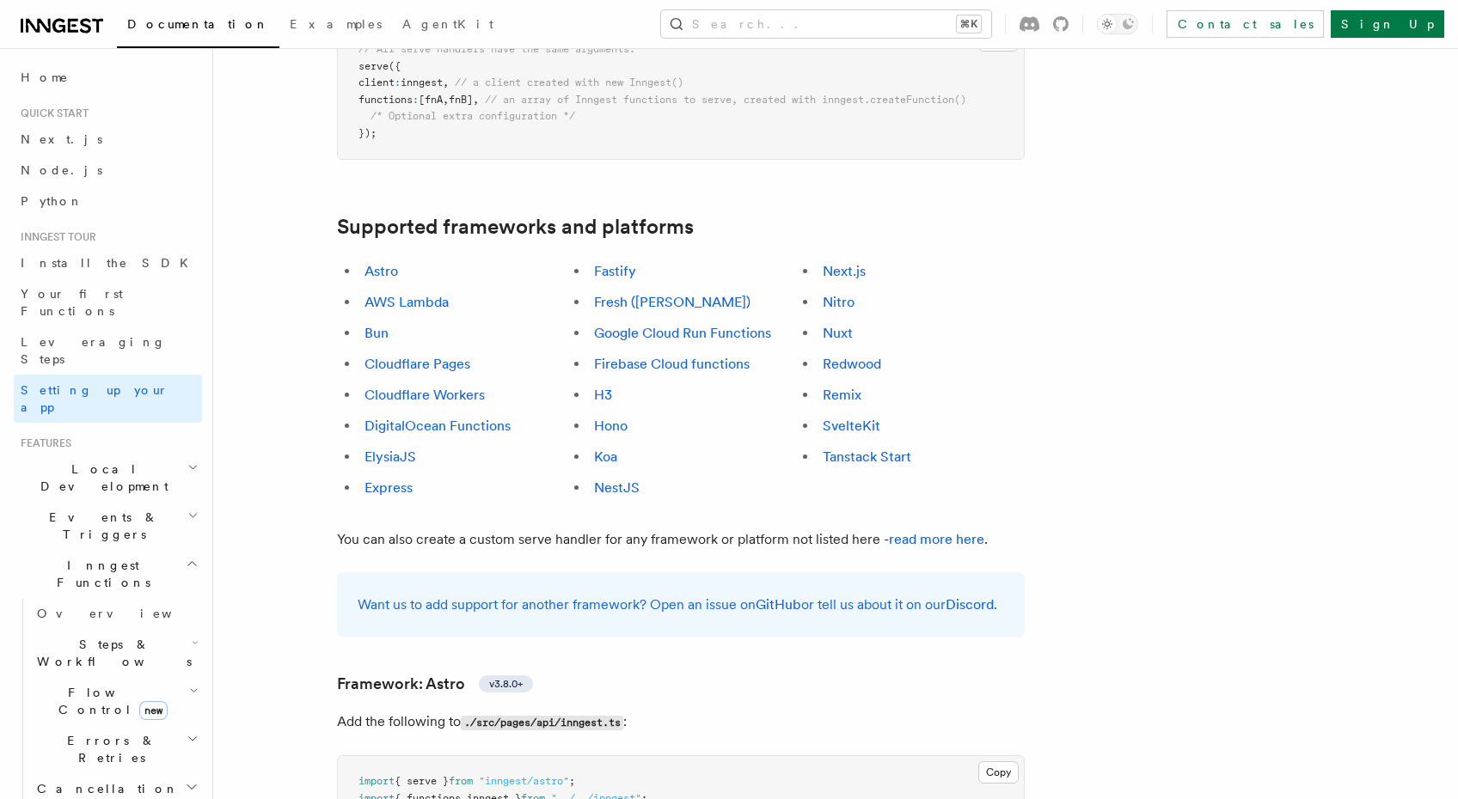
scroll to position [901, 0]
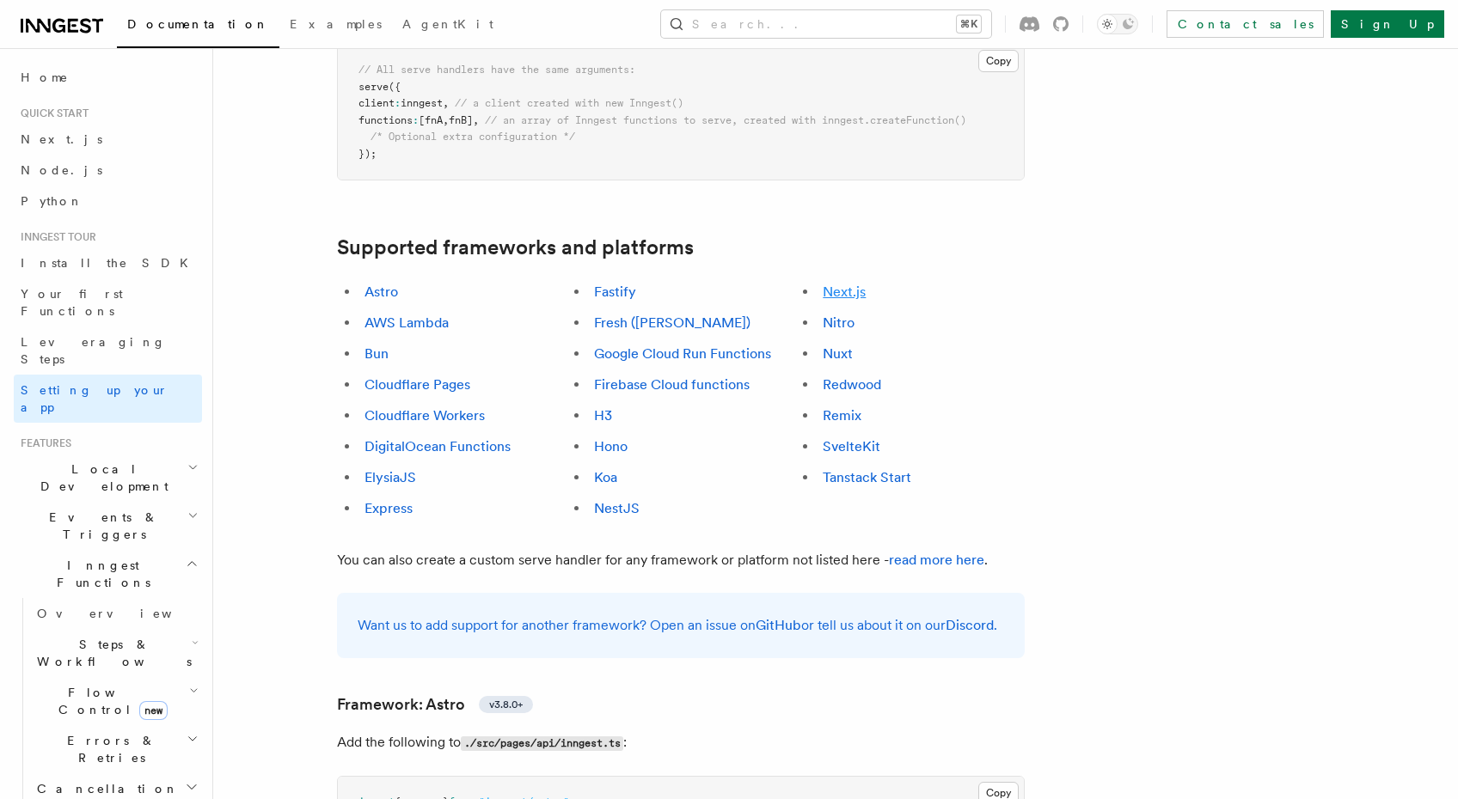
click at [853, 284] on link "Next.js" at bounding box center [844, 292] width 43 height 16
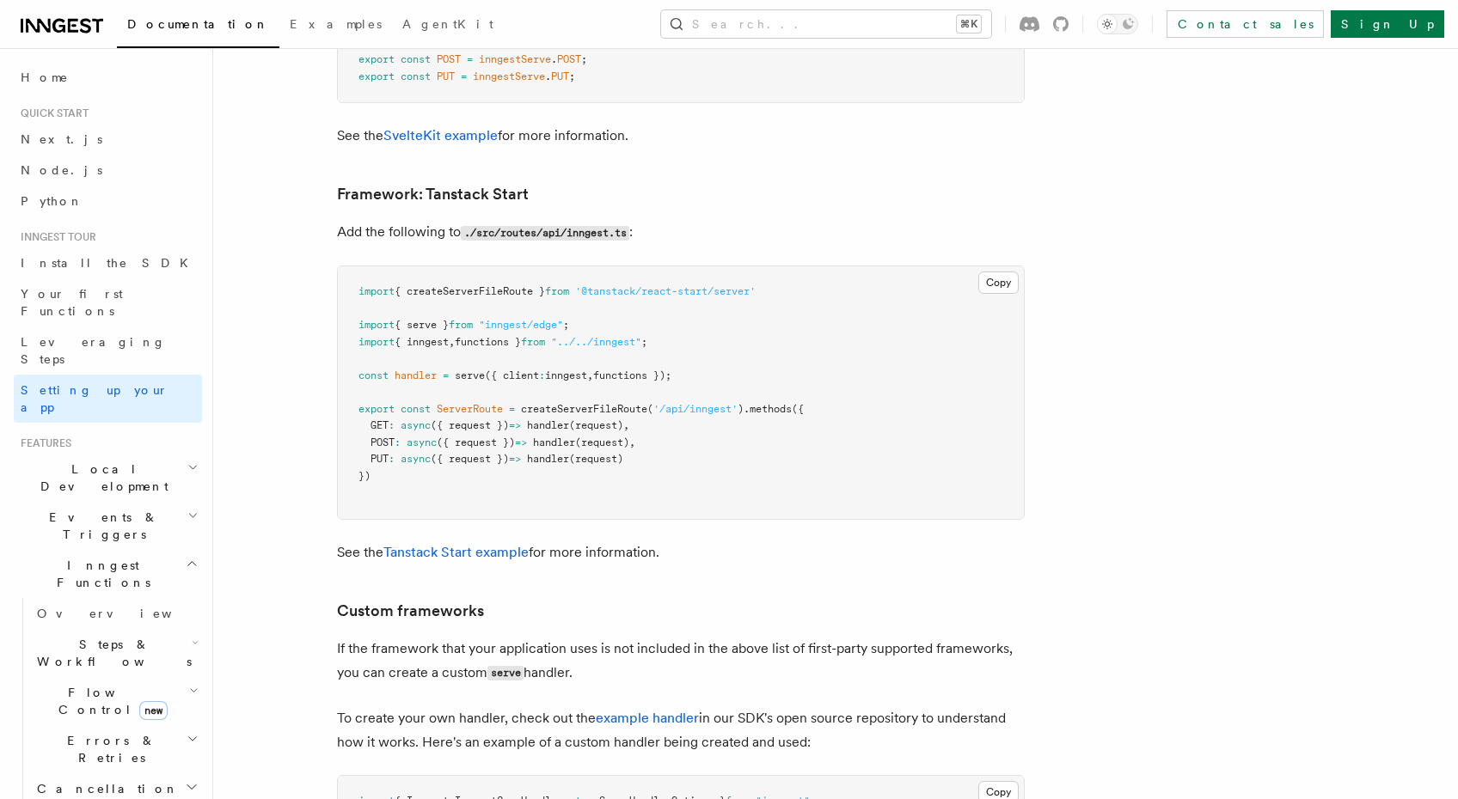
scroll to position [14364, 0]
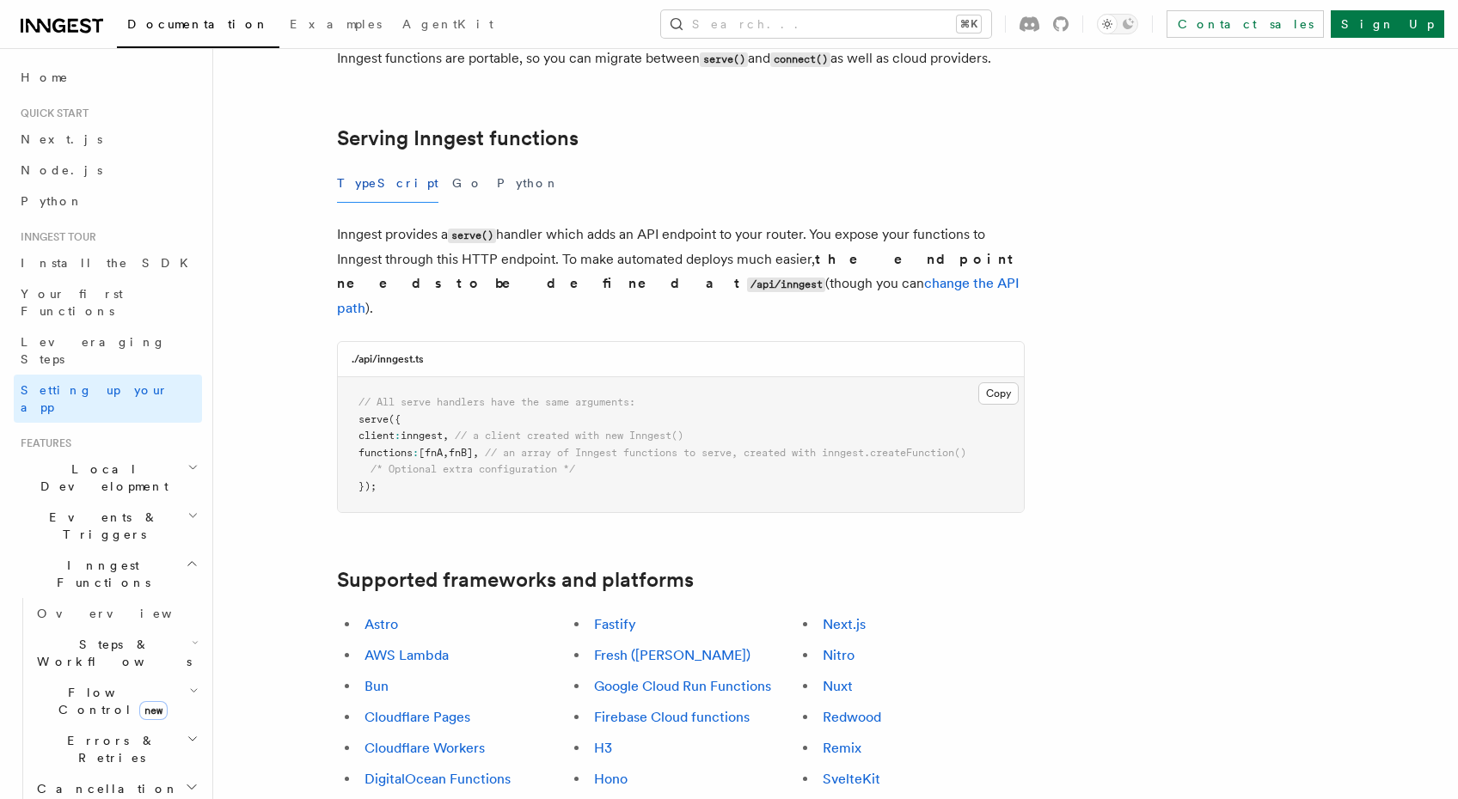
scroll to position [498, 0]
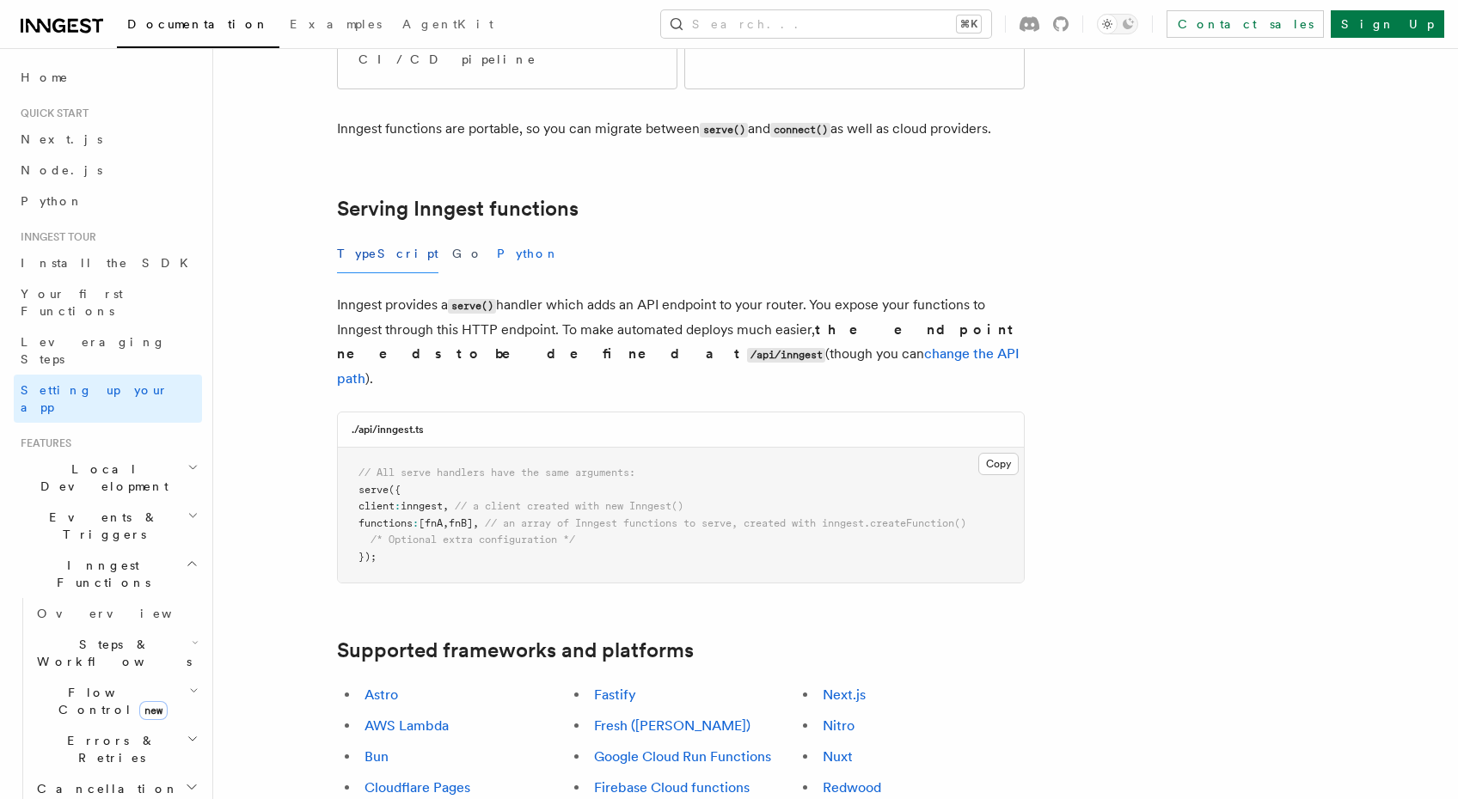
click at [497, 235] on button "Python" at bounding box center [528, 254] width 63 height 39
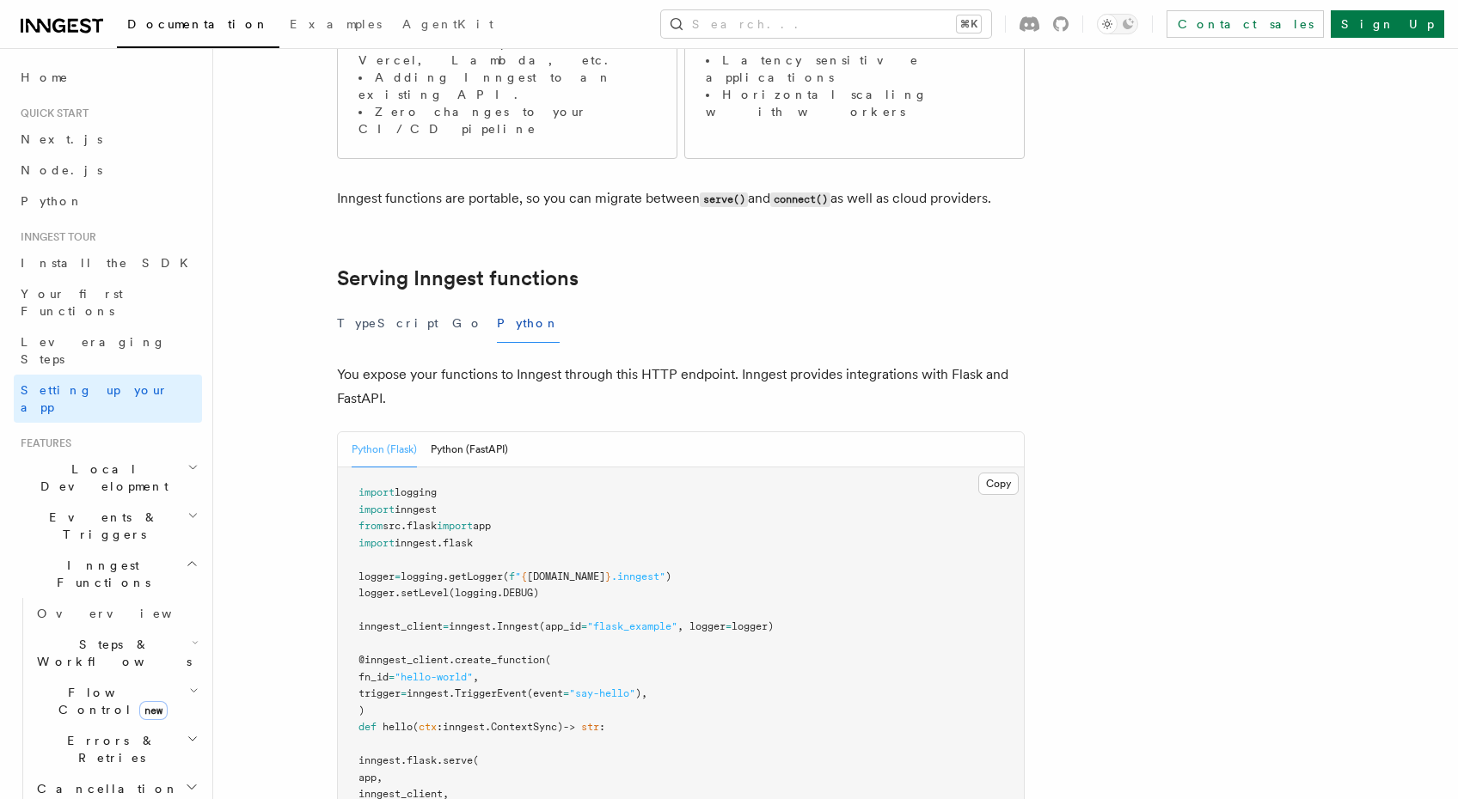
scroll to position [406, 0]
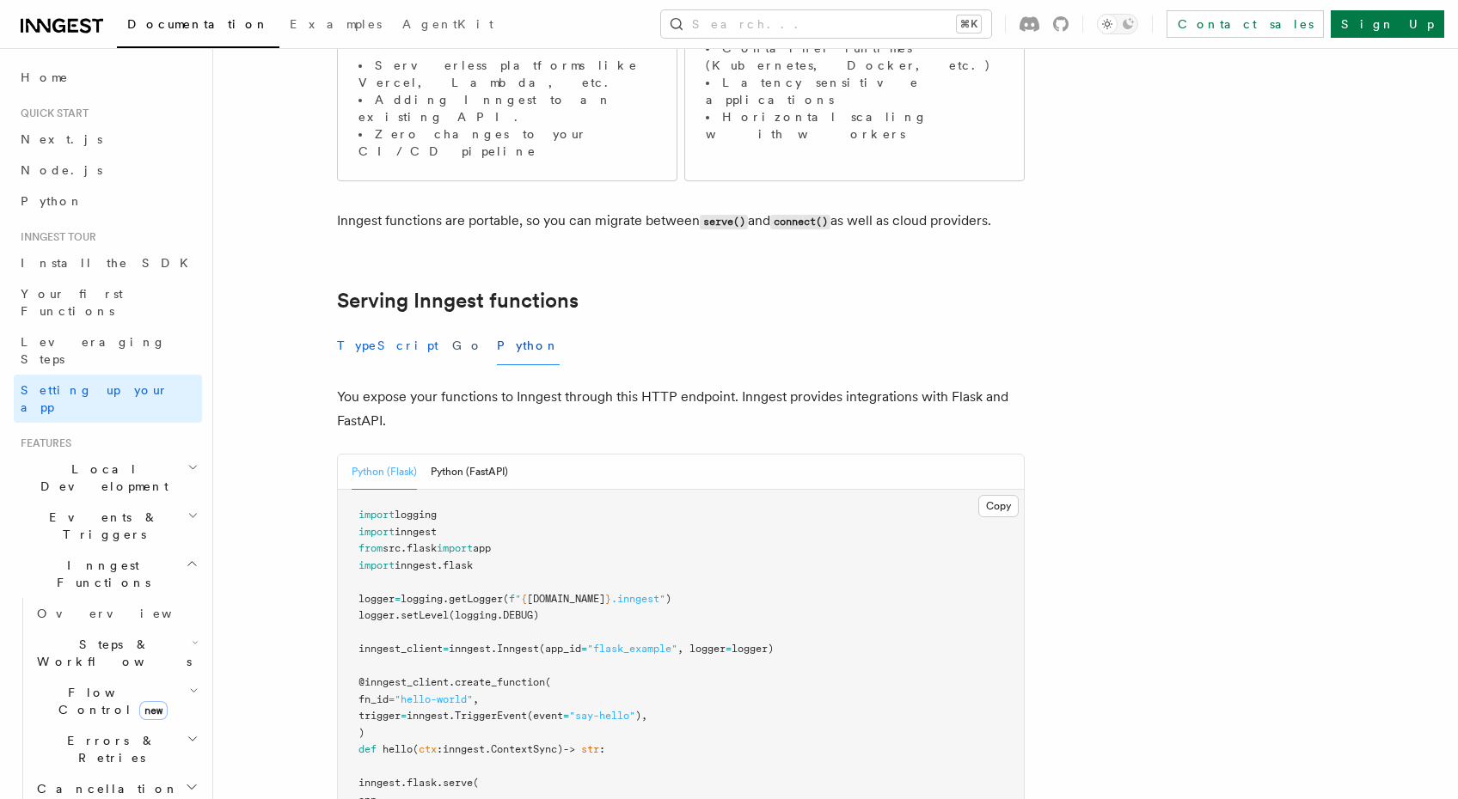
click at [366, 327] on button "TypeScript" at bounding box center [387, 346] width 101 height 39
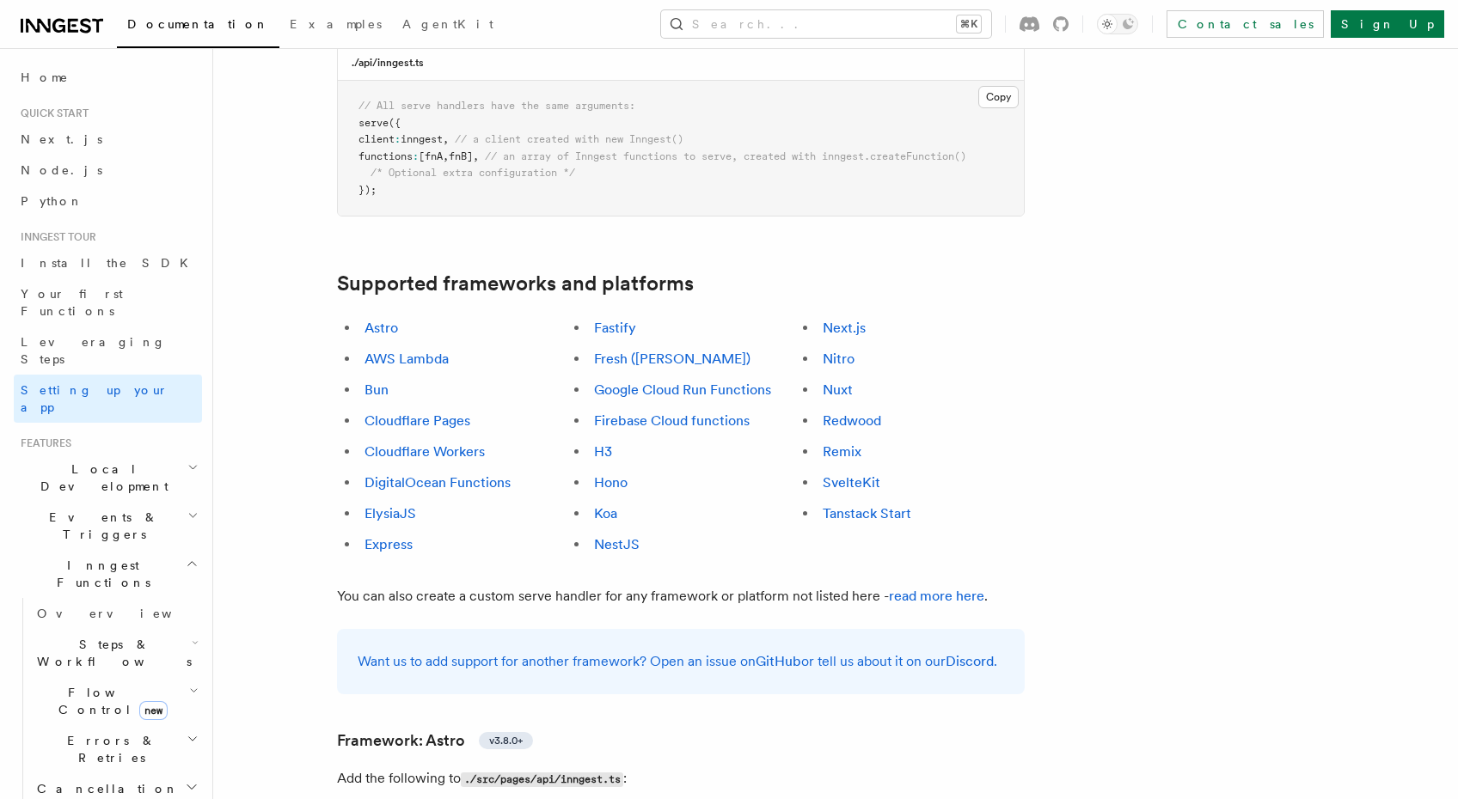
scroll to position [870, 0]
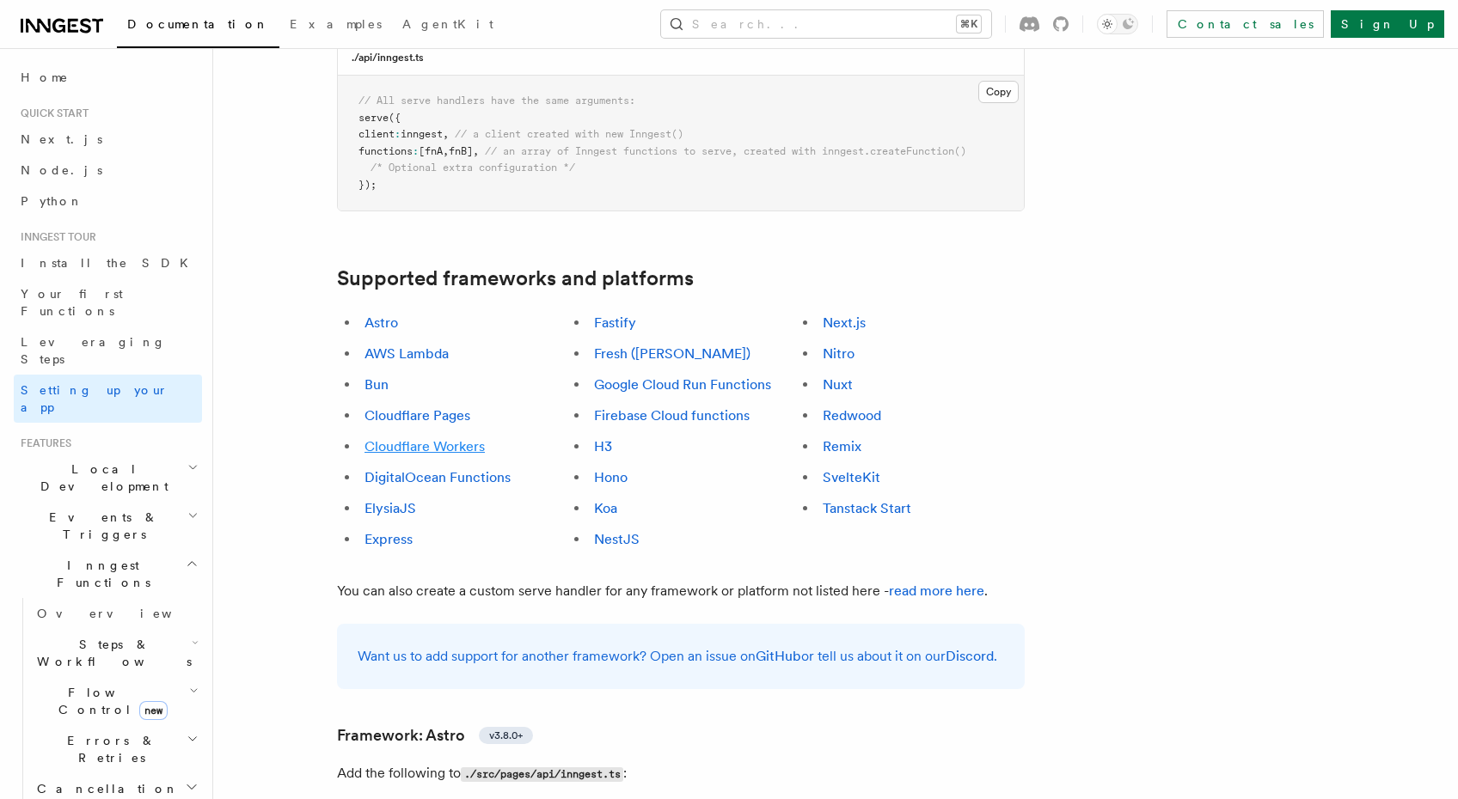
click at [407, 438] on link "Cloudflare Workers" at bounding box center [424, 446] width 120 height 16
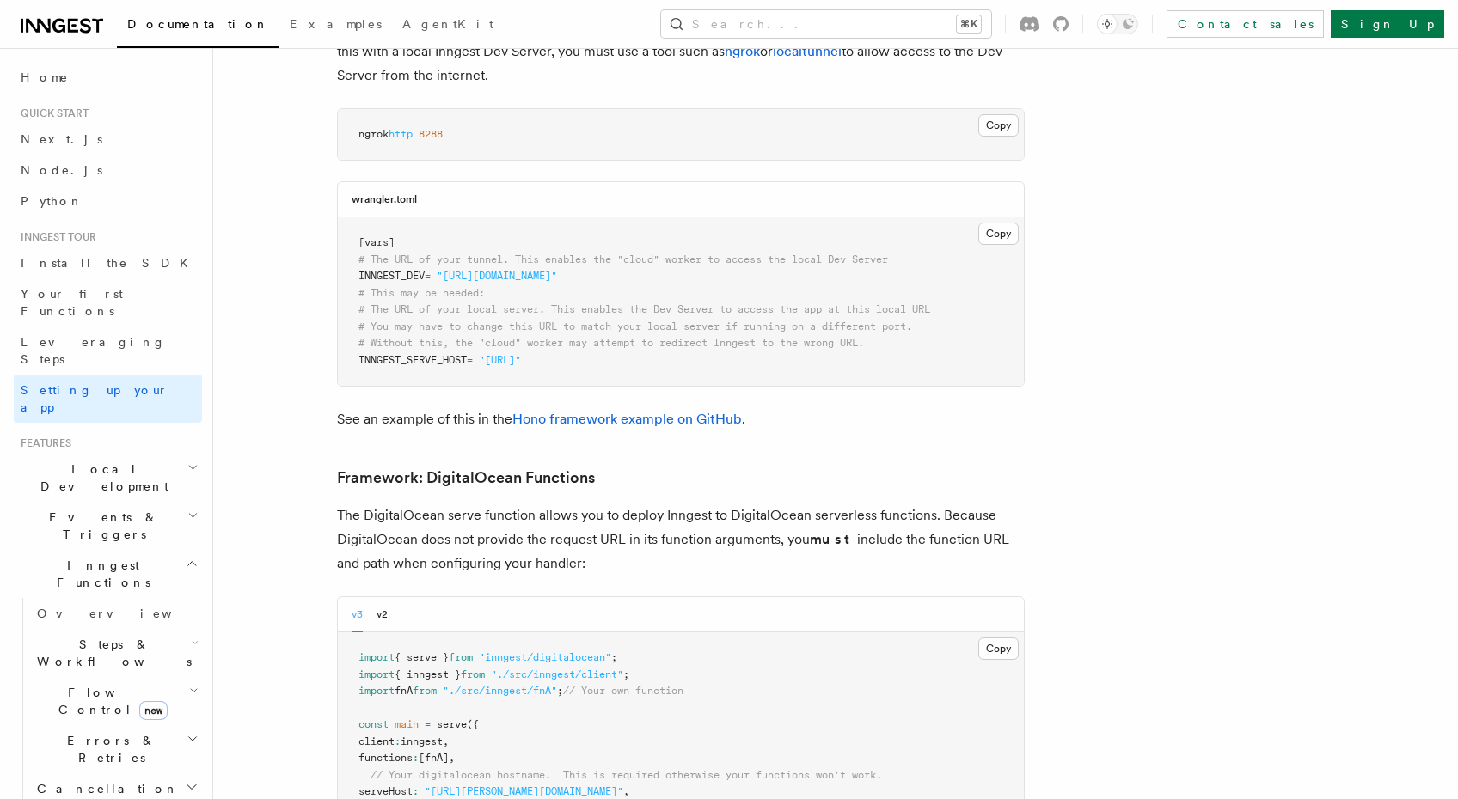
scroll to position [3626, 0]
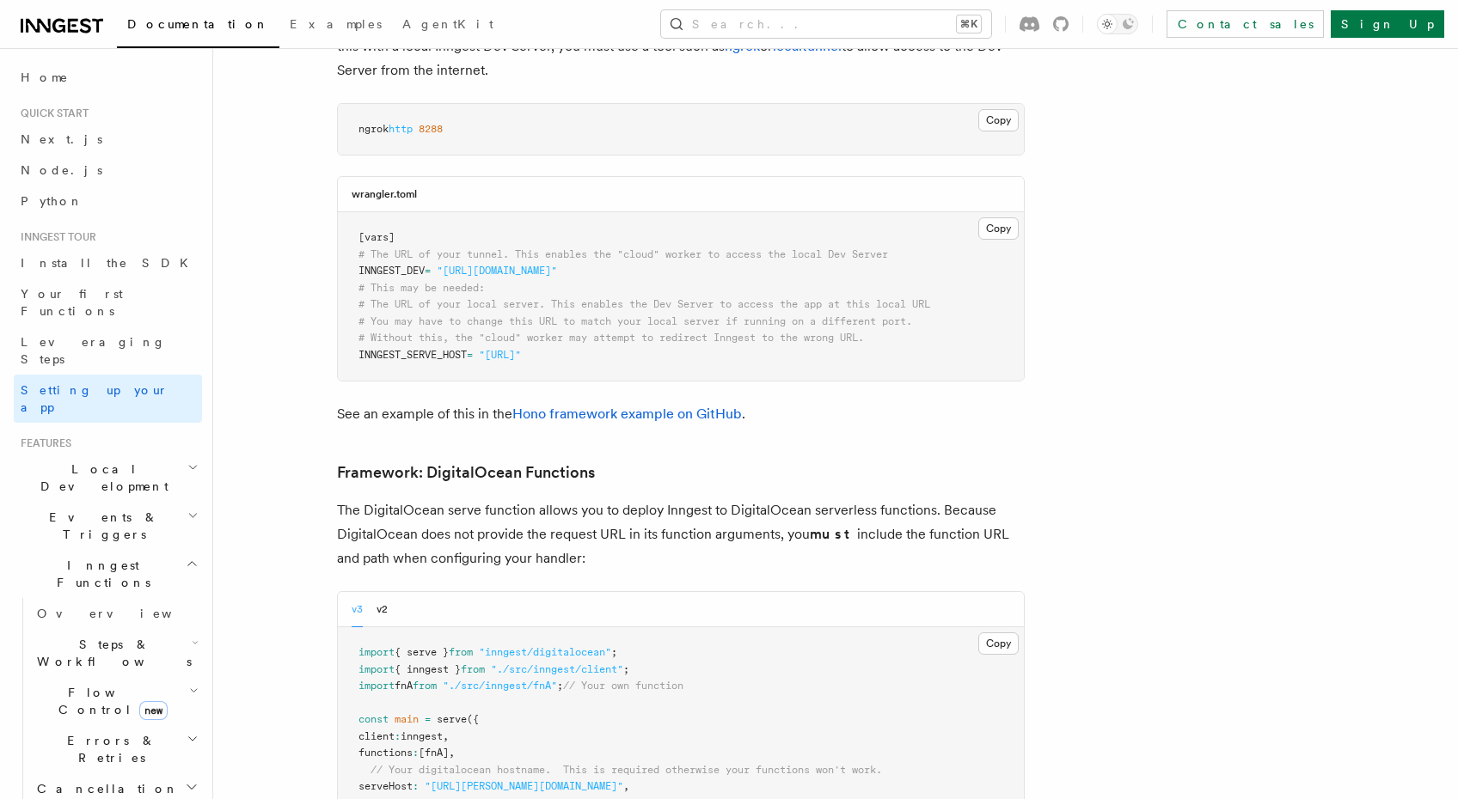
click at [119, 454] on h2 "Local Development" at bounding box center [108, 478] width 188 height 48
click at [75, 511] on span "Overview" at bounding box center [125, 518] width 177 height 14
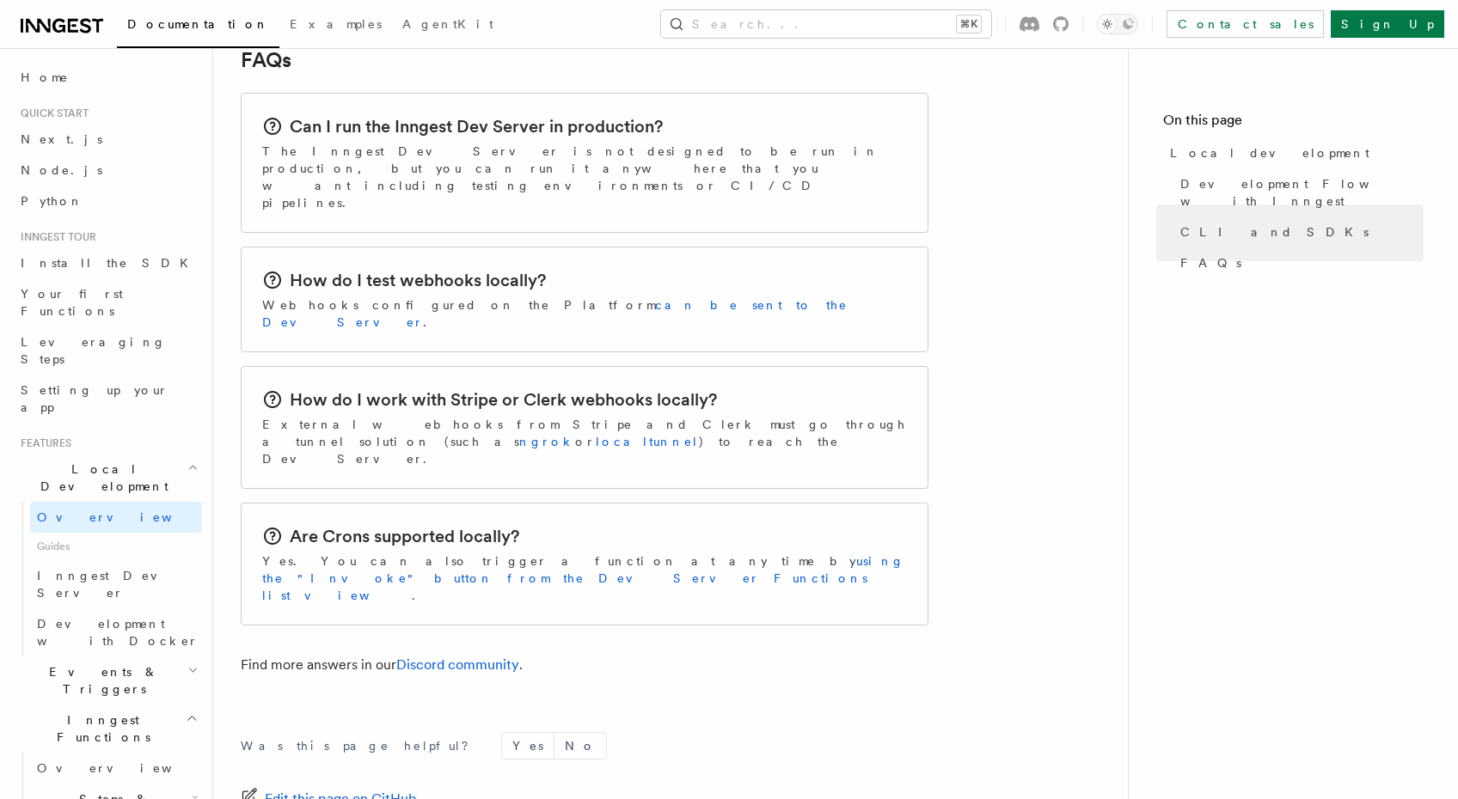
scroll to position [2727, 0]
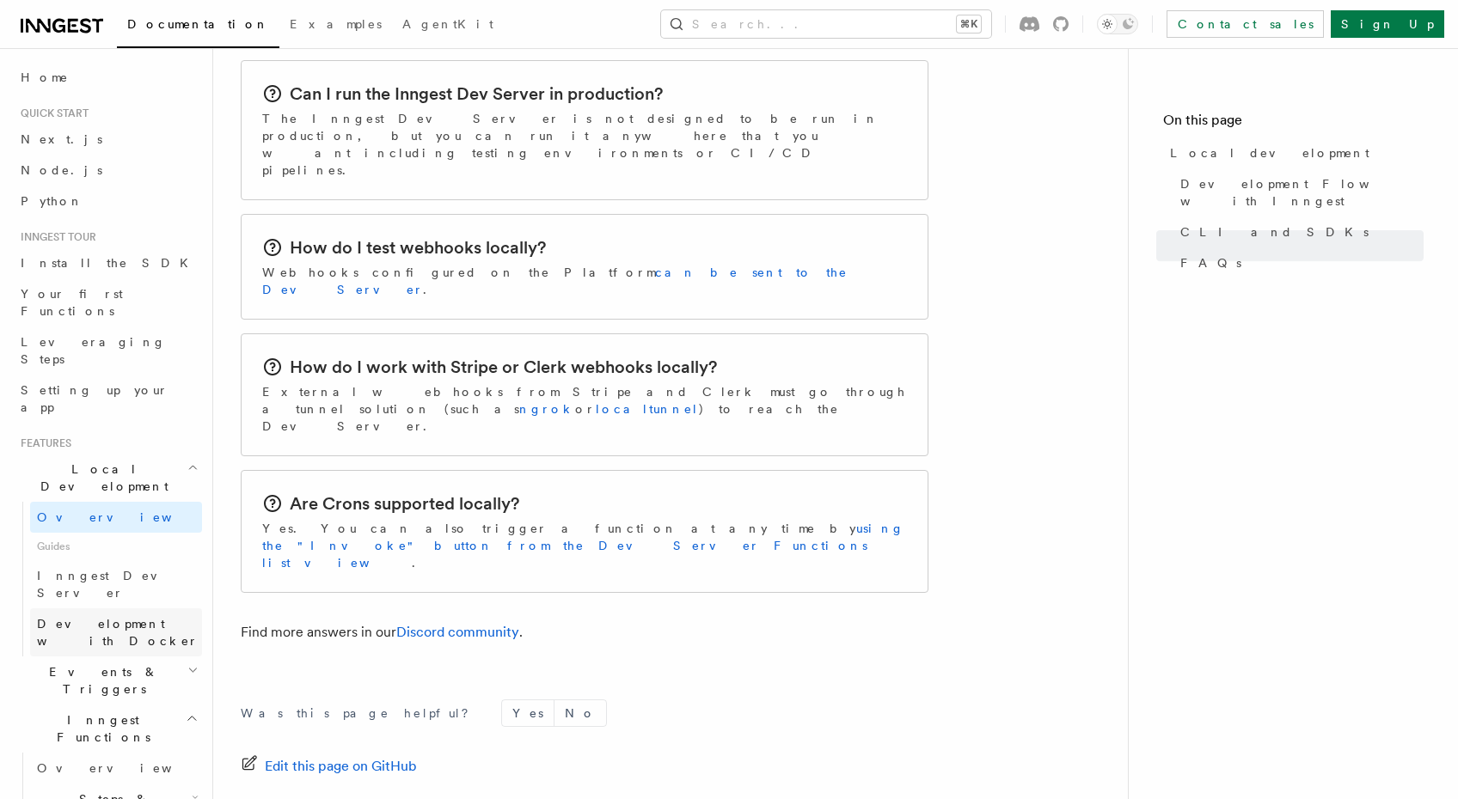
click at [117, 617] on span "Development with Docker" at bounding box center [118, 632] width 162 height 31
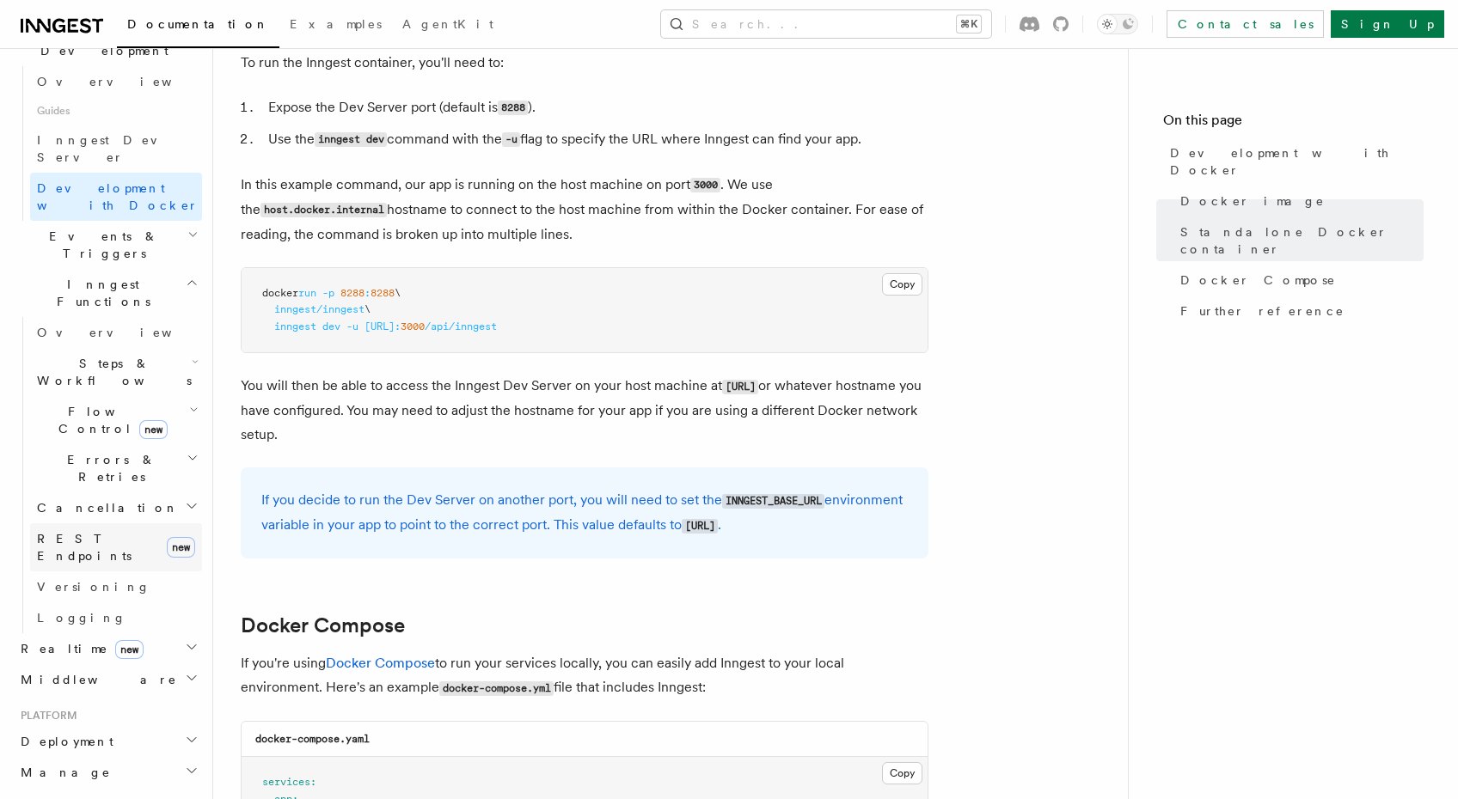
scroll to position [504, 0]
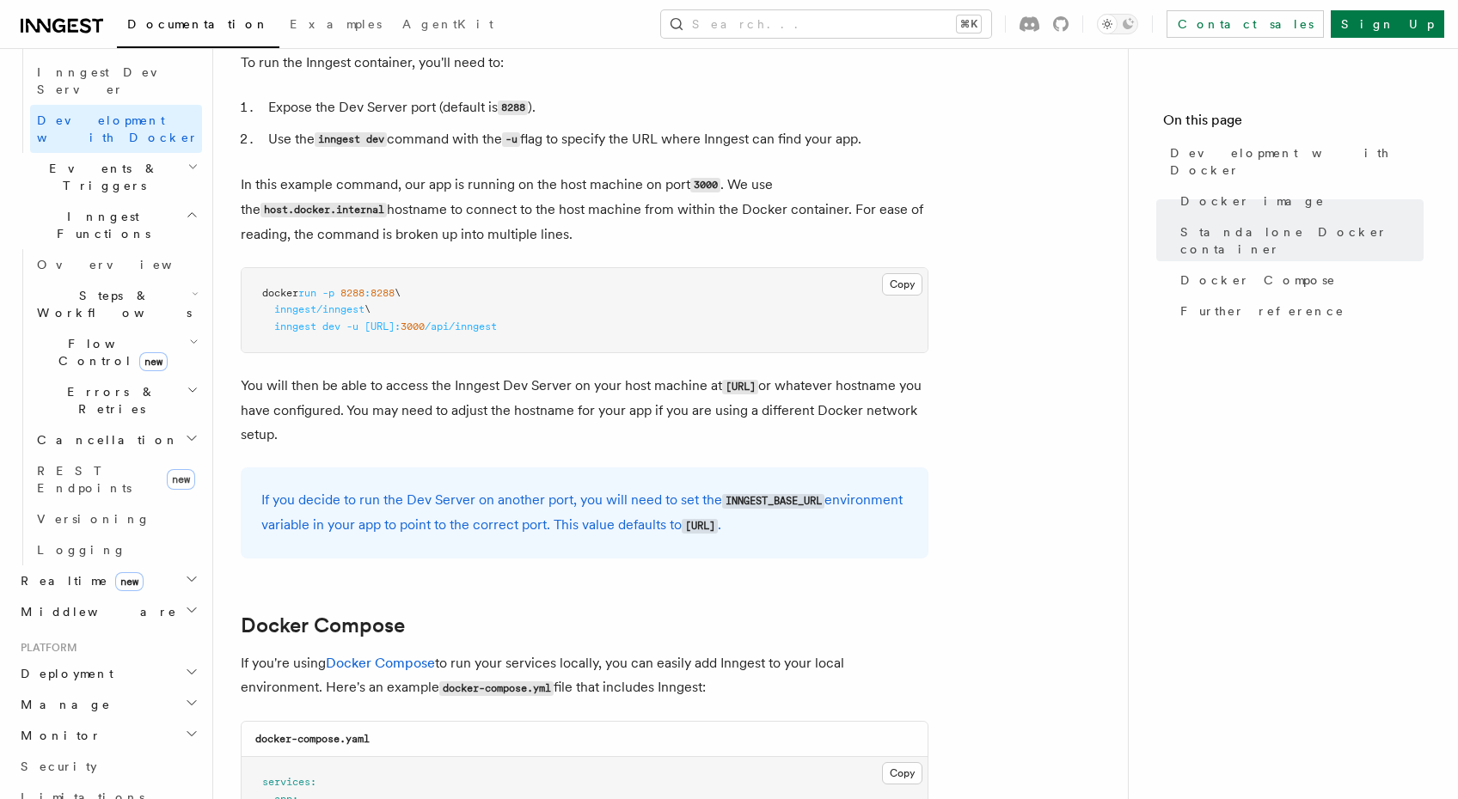
click at [151, 566] on h2 "Realtime new" at bounding box center [108, 581] width 188 height 31
click at [80, 636] on span "React hooks / Next.js" at bounding box center [113, 651] width 152 height 31
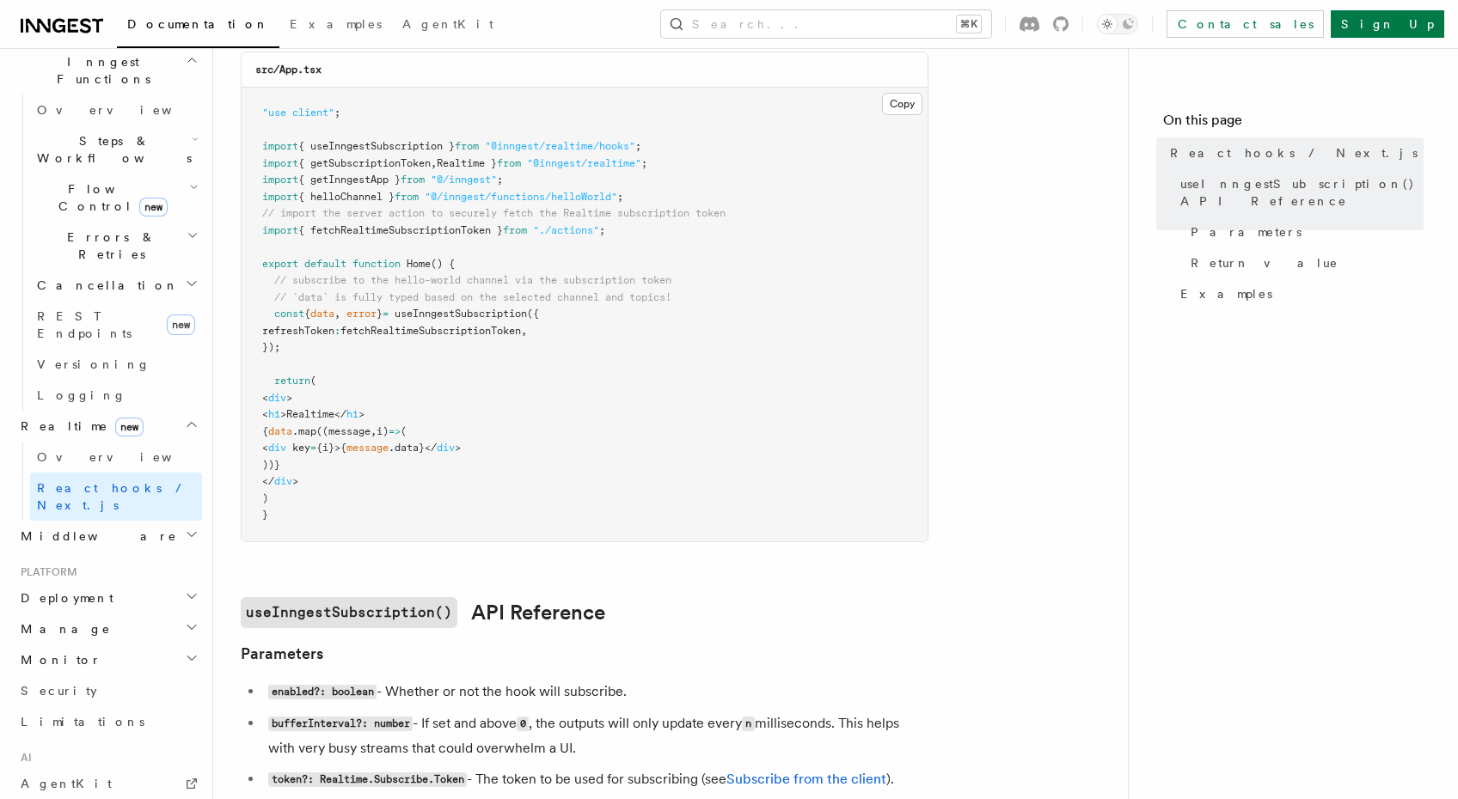
scroll to position [551, 0]
click at [75, 528] on span "Middleware" at bounding box center [95, 536] width 163 height 17
click at [70, 560] on span "Overview" at bounding box center [125, 567] width 177 height 14
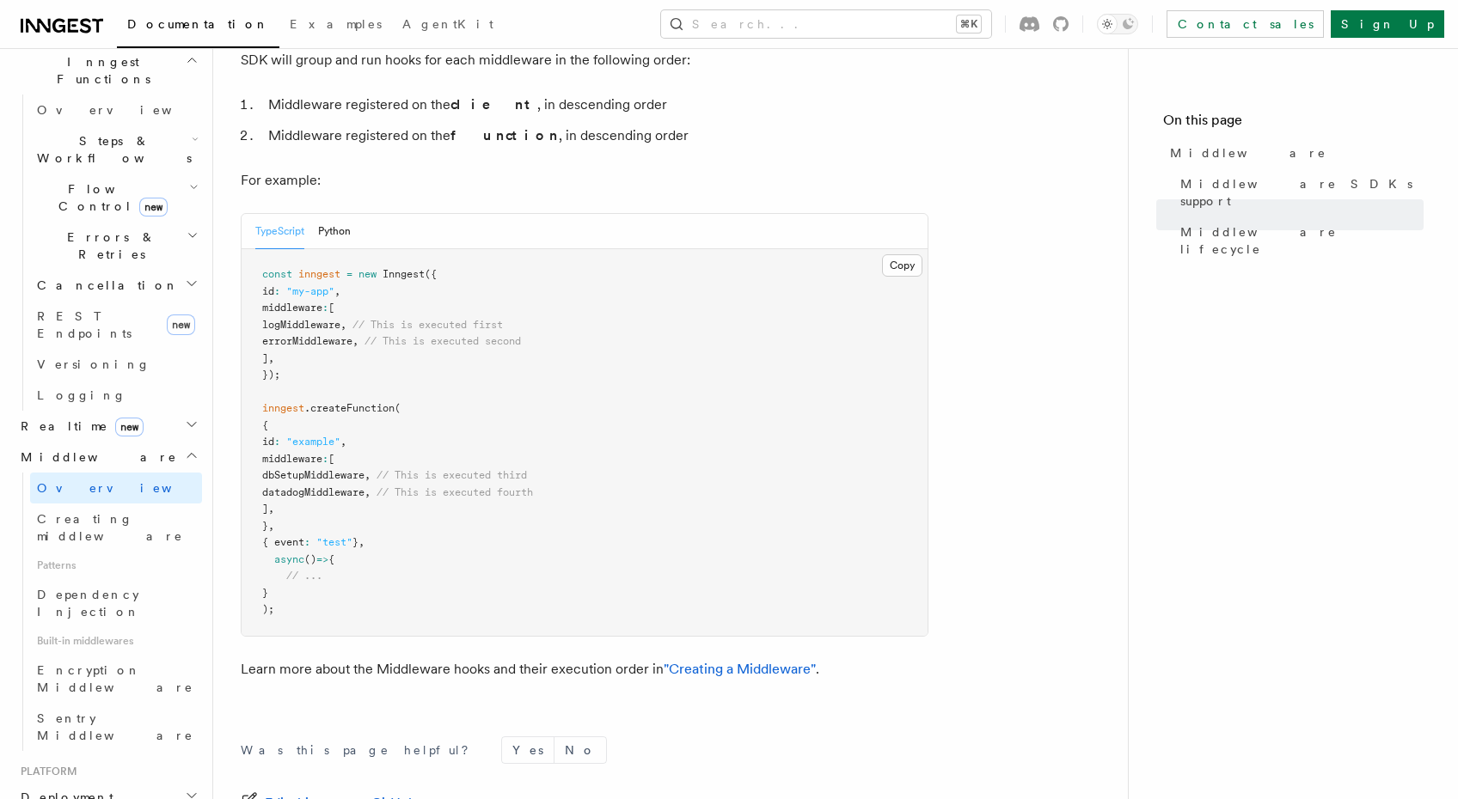
scroll to position [824, 0]
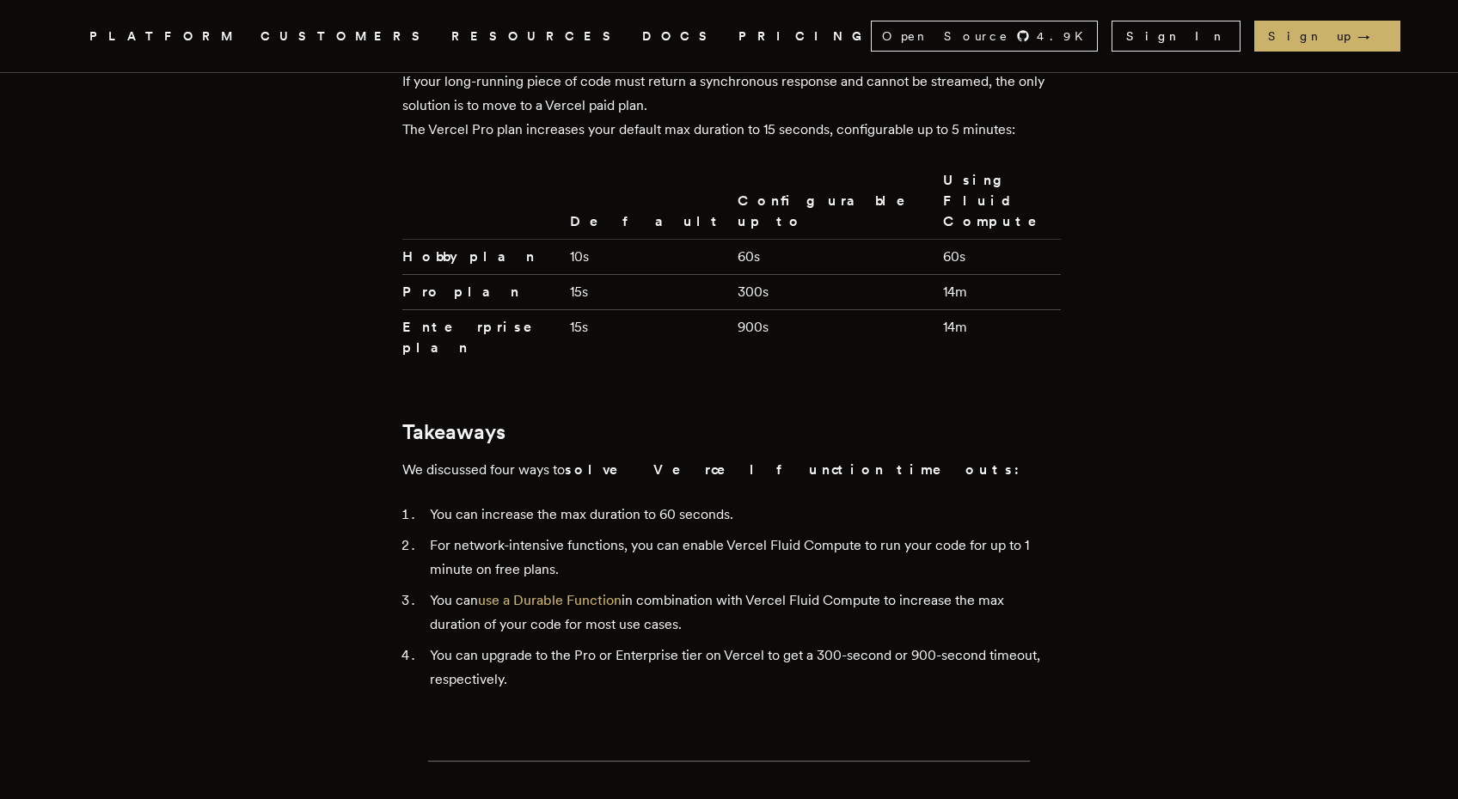
scroll to position [4178, 0]
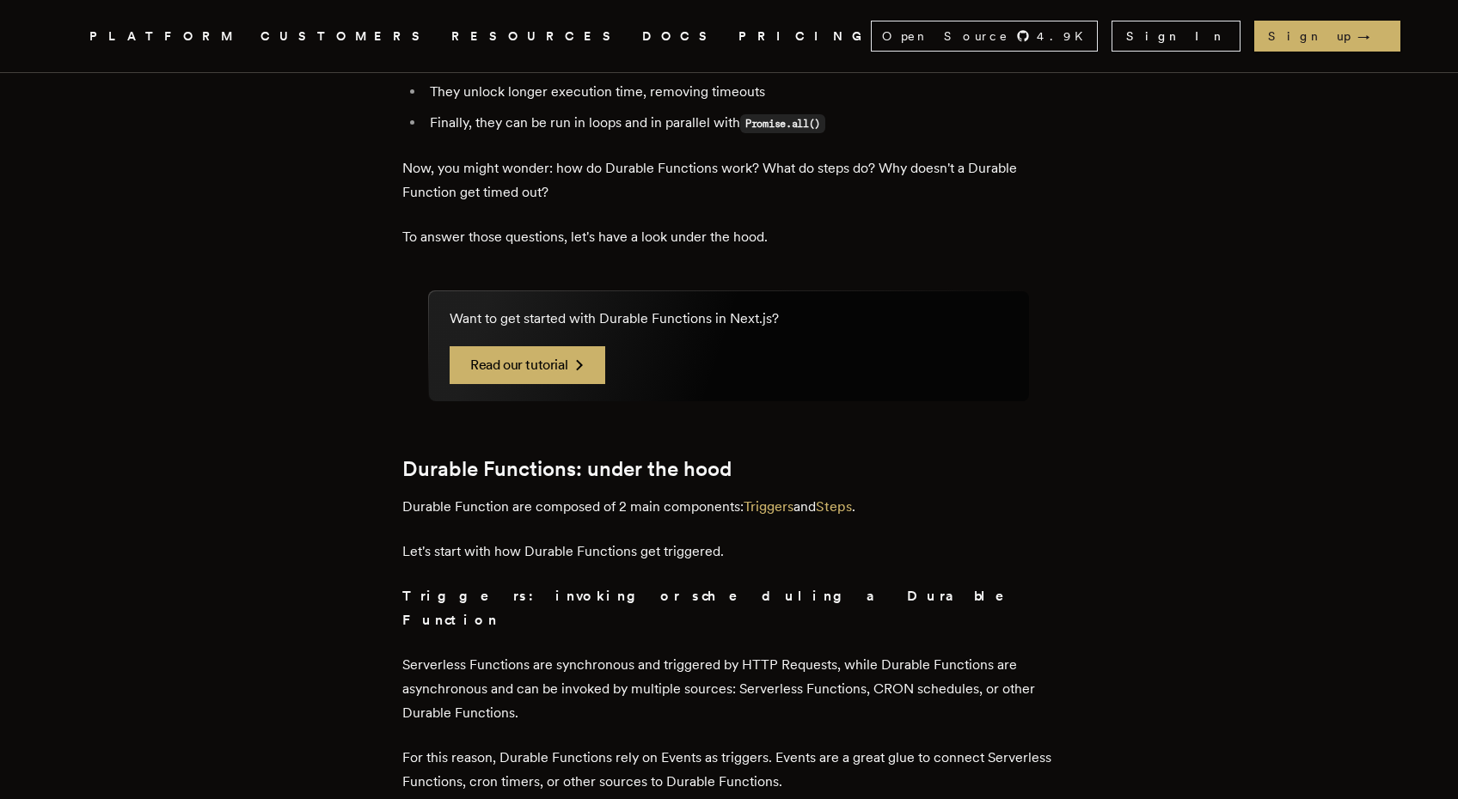
scroll to position [8229, 0]
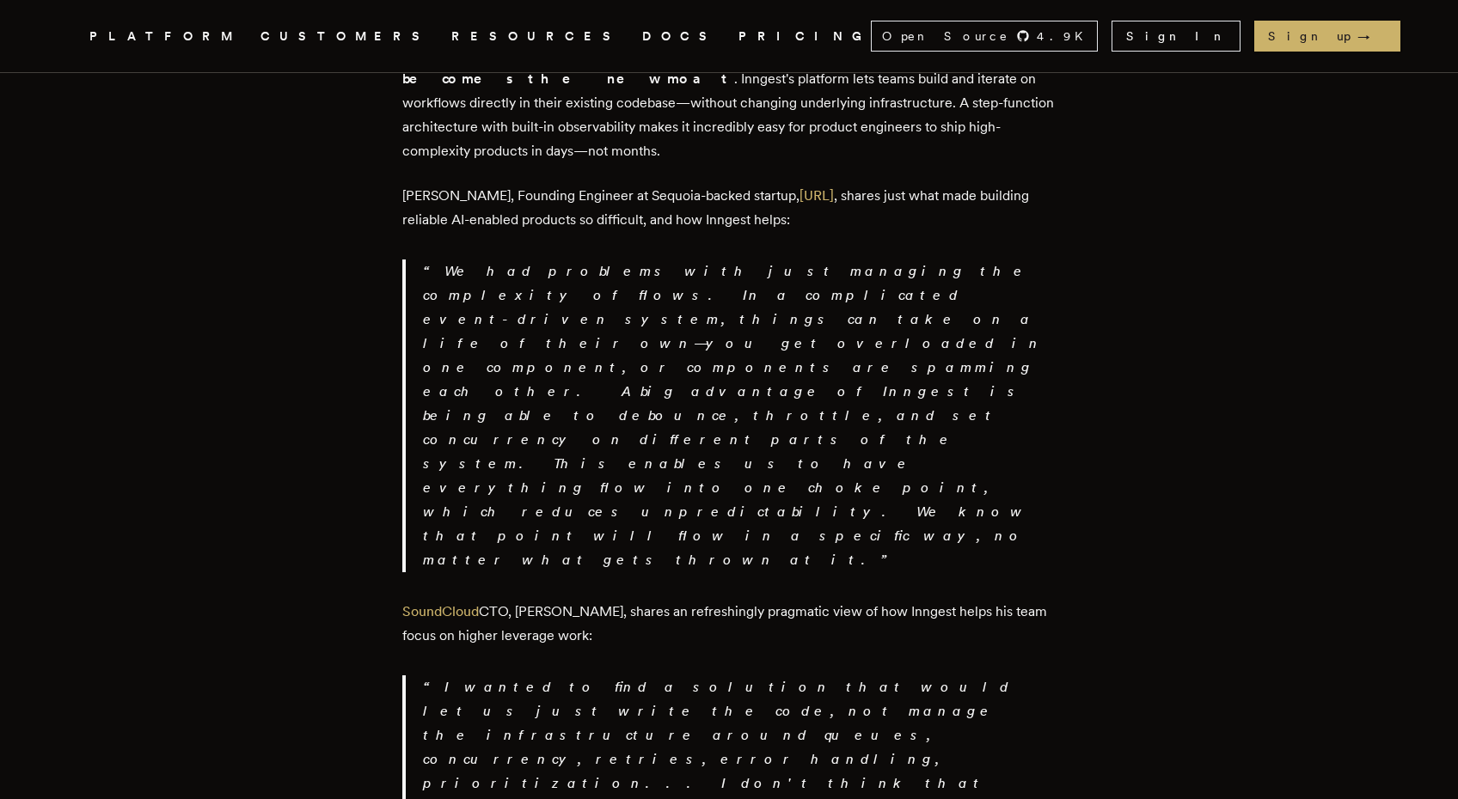
scroll to position [2830, 0]
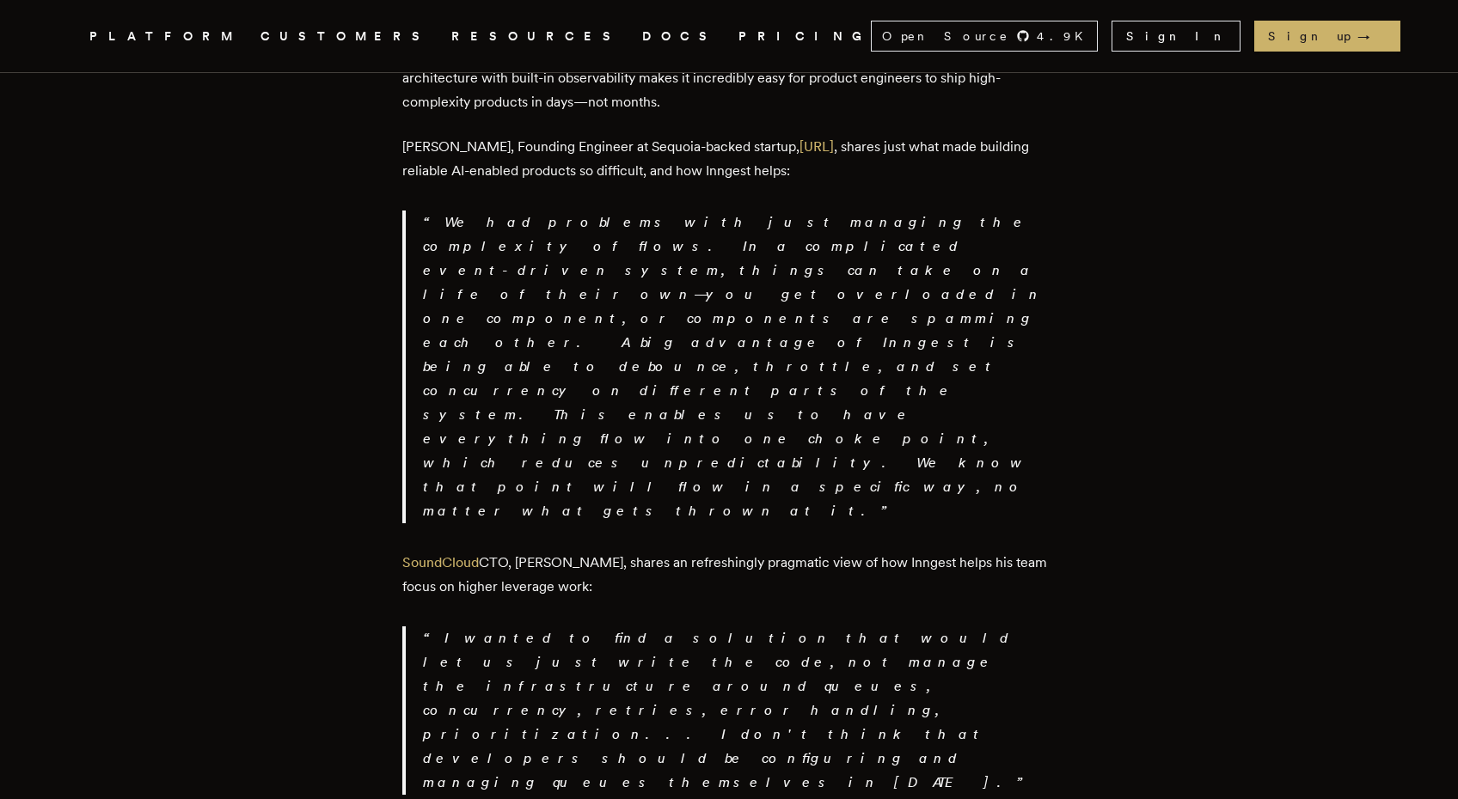
click at [642, 29] on link "DOCS" at bounding box center [680, 36] width 76 height 21
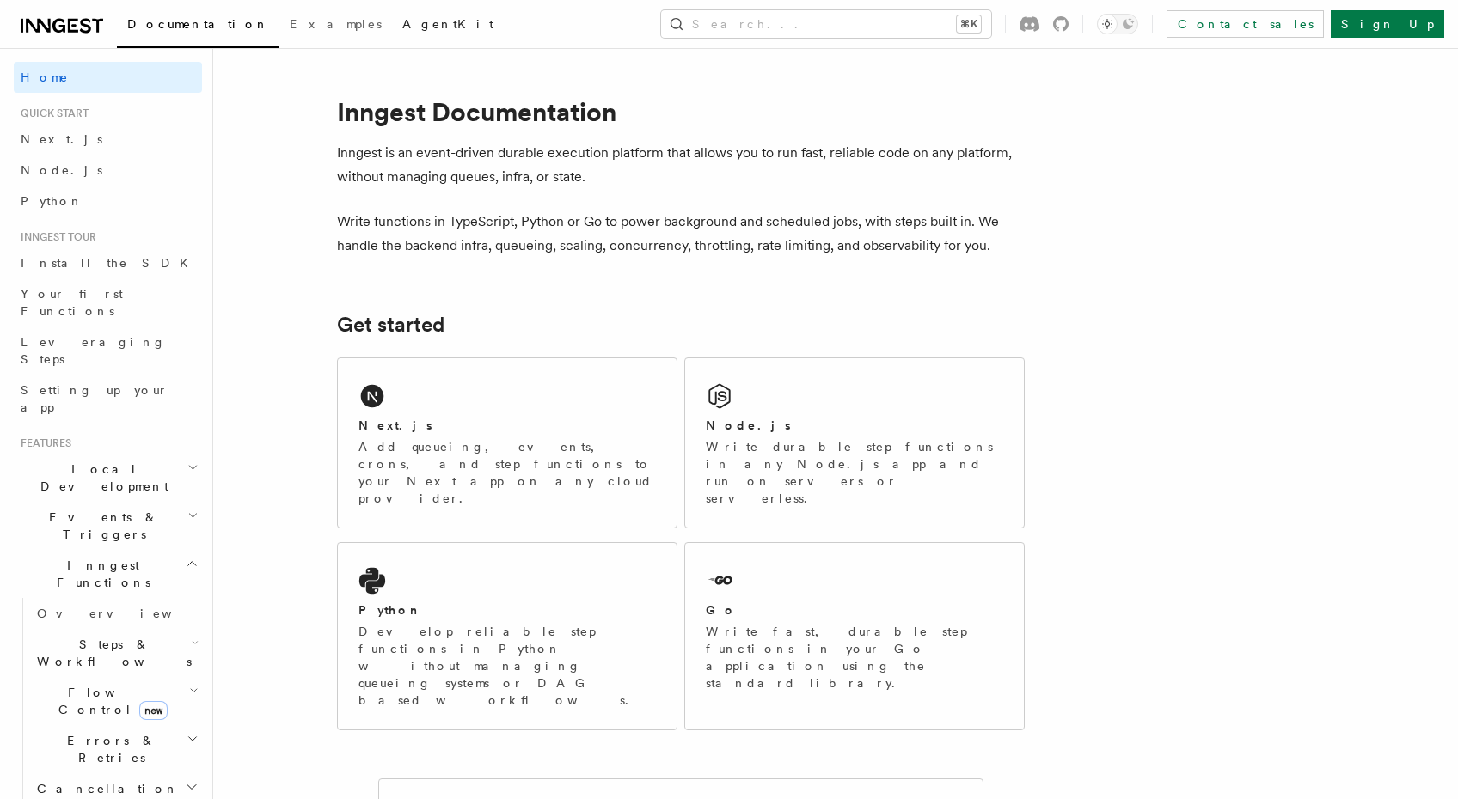
click at [402, 23] on span "AgentKit" at bounding box center [447, 24] width 91 height 14
